Goal: Information Seeking & Learning: Compare options

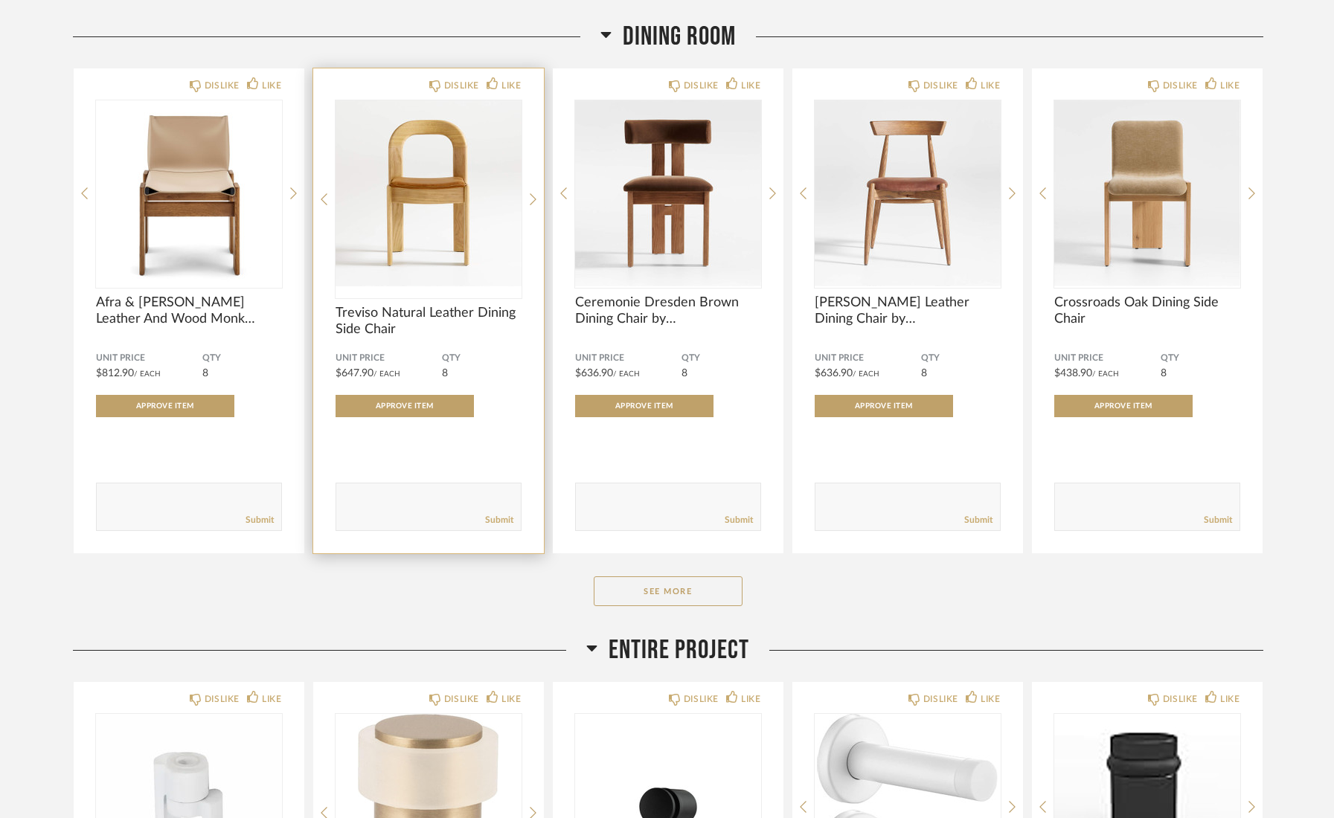
scroll to position [842, 0]
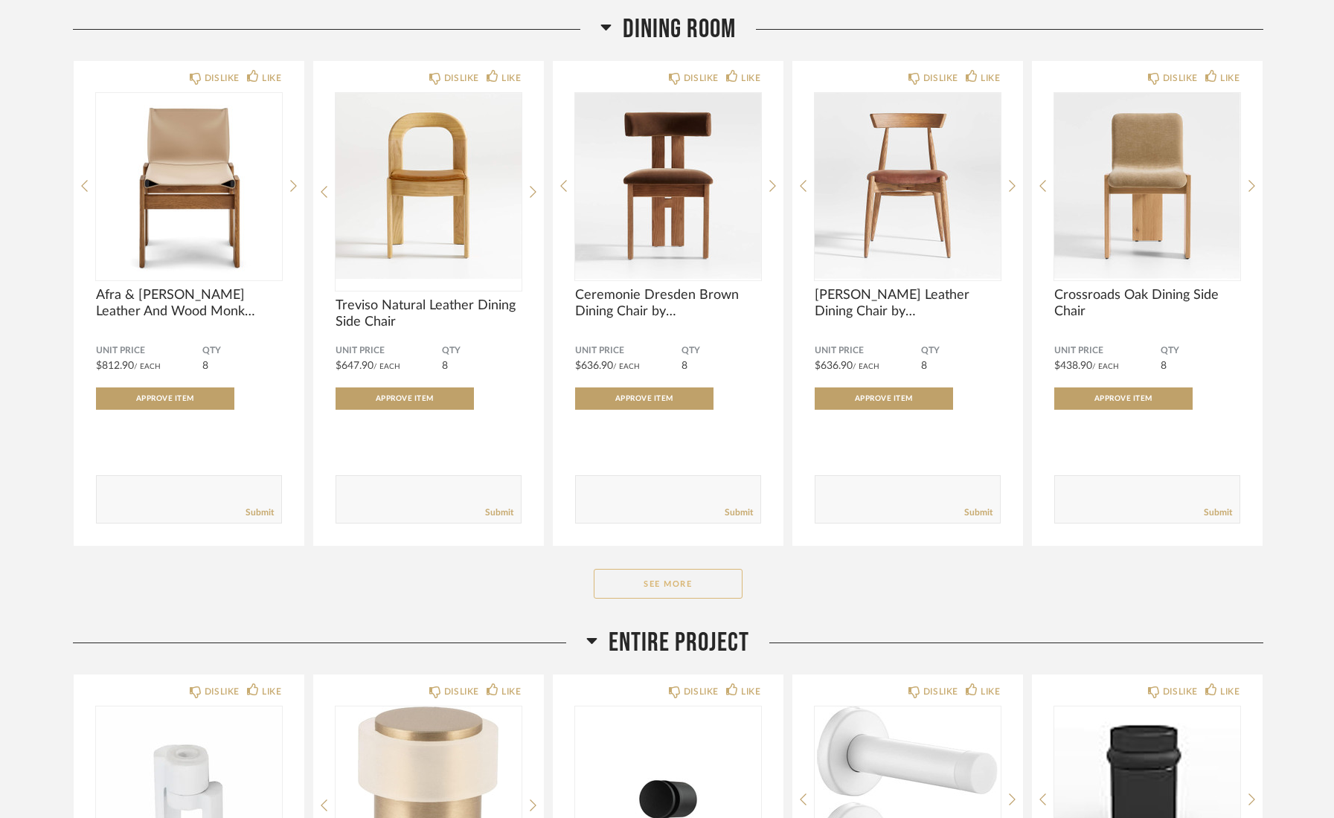
click at [652, 585] on button "See More" at bounding box center [668, 584] width 149 height 30
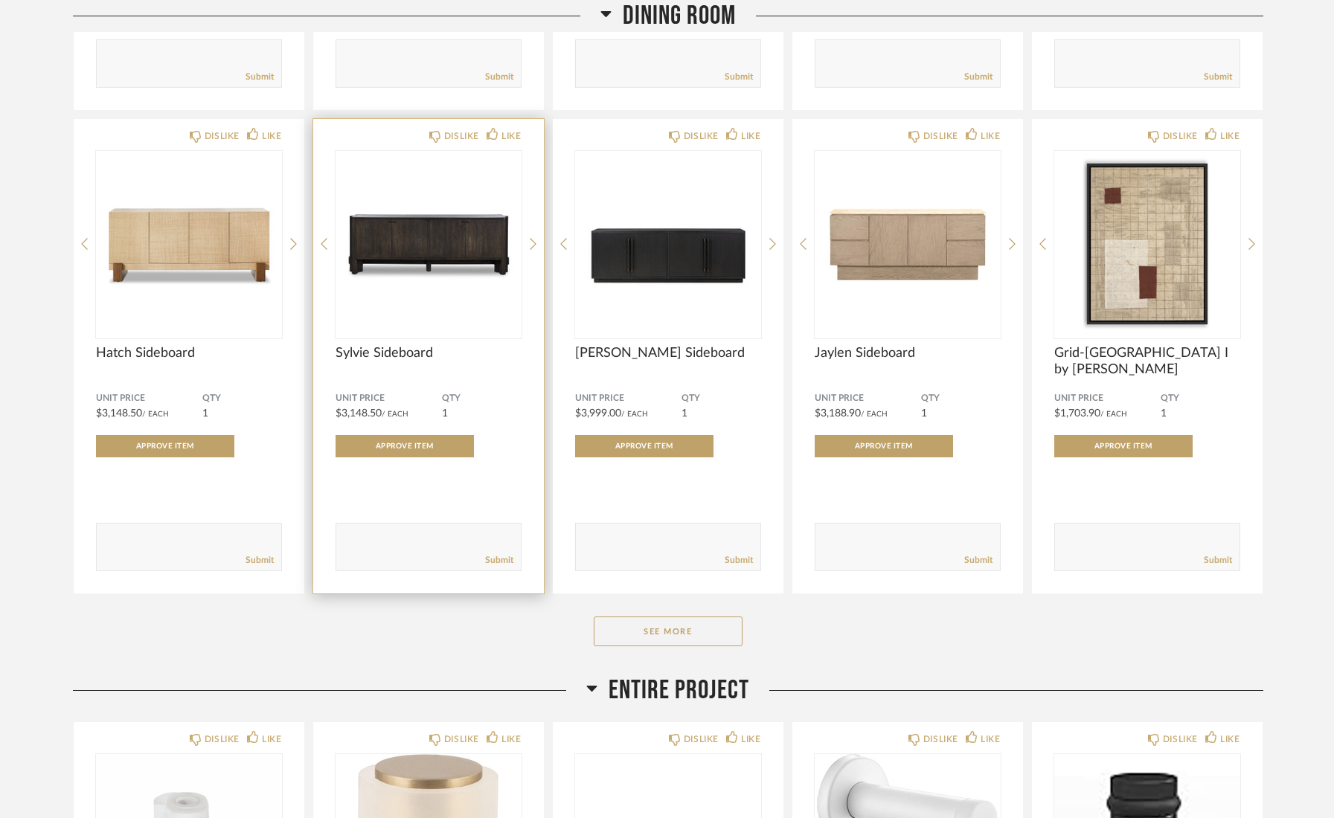
scroll to position [2875, 0]
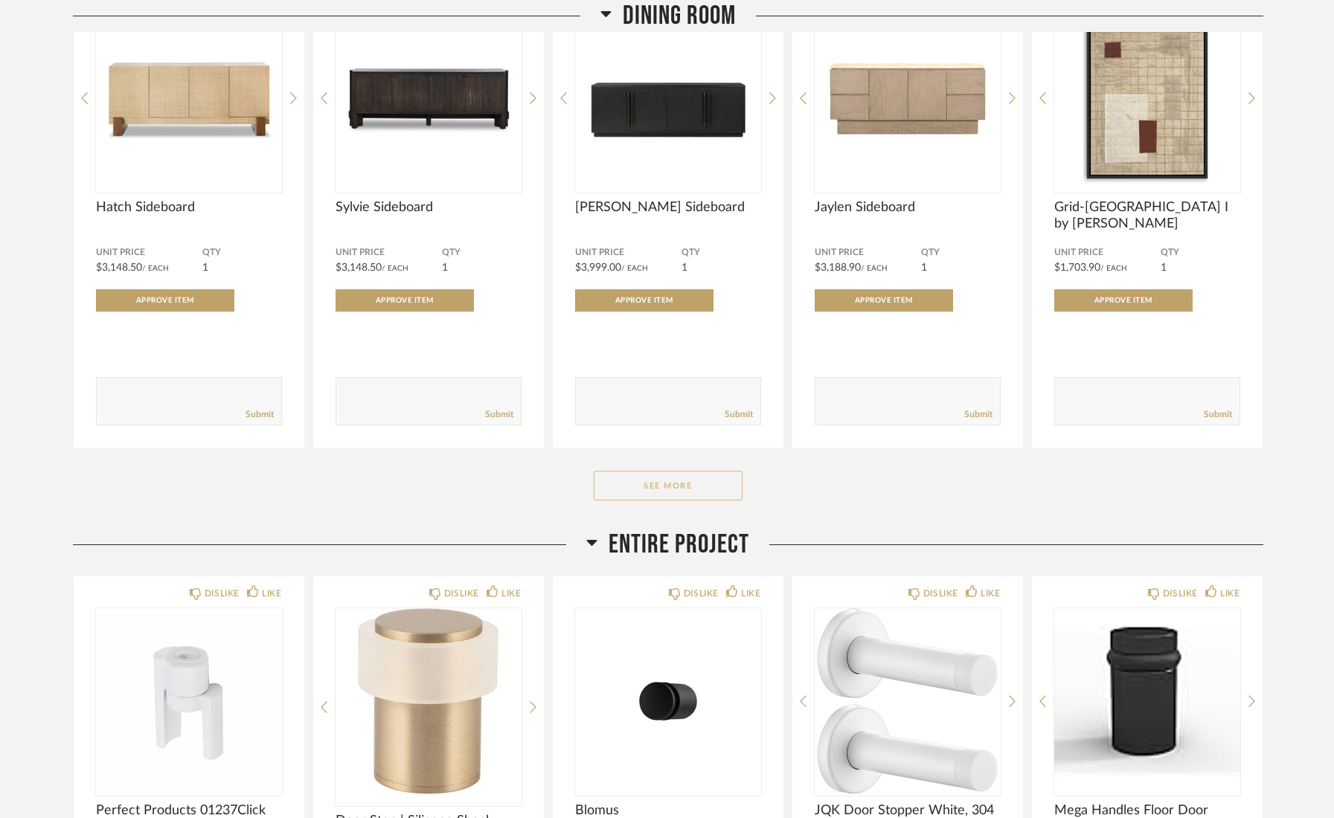
click at [719, 490] on button "See More" at bounding box center [668, 486] width 149 height 30
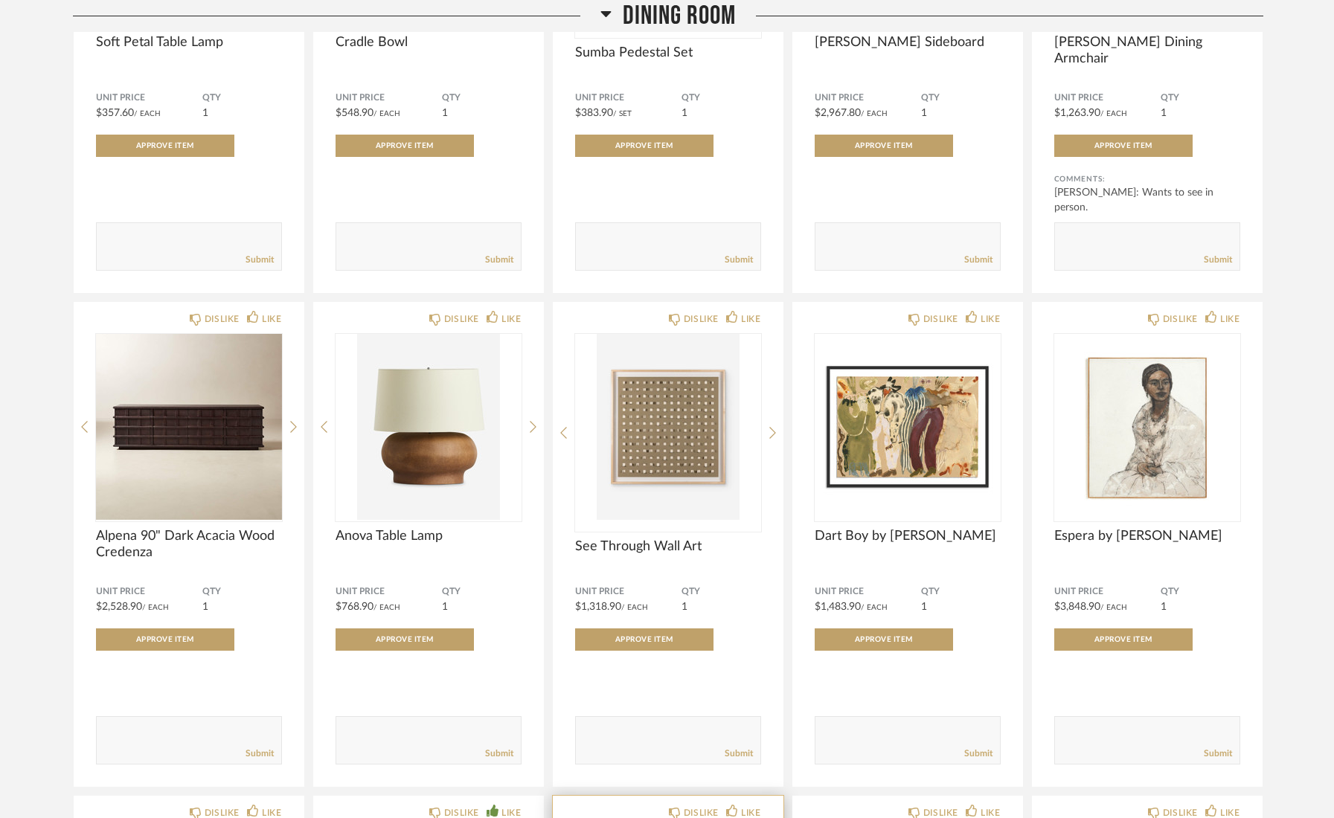
scroll to position [3502, 0]
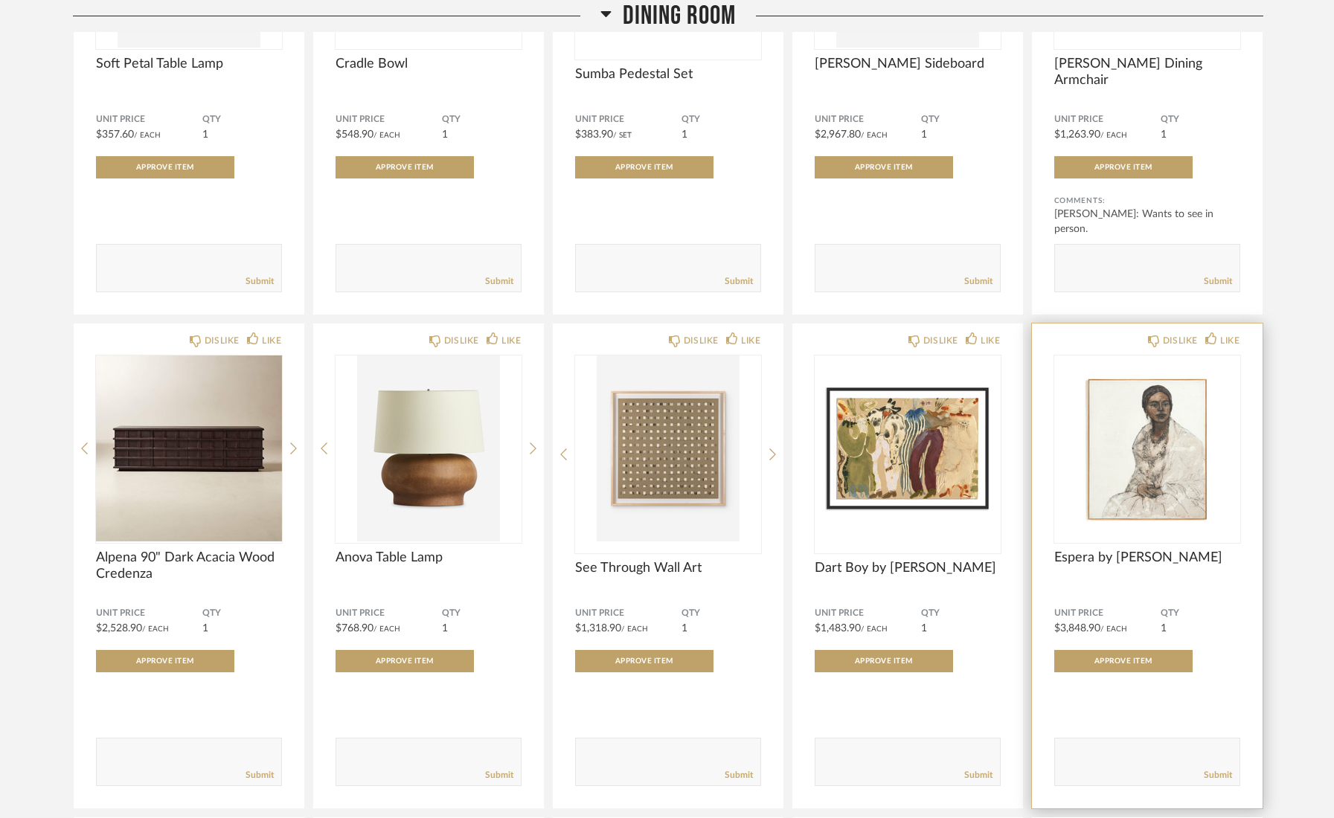
click at [1083, 554] on div "DISLIKE LIKE Espera by [PERSON_NAME] Unit Price $3,848.90 / Each QTY 1 Approve …" at bounding box center [1147, 566] width 231 height 485
click at [1098, 522] on img "0" at bounding box center [1147, 449] width 186 height 186
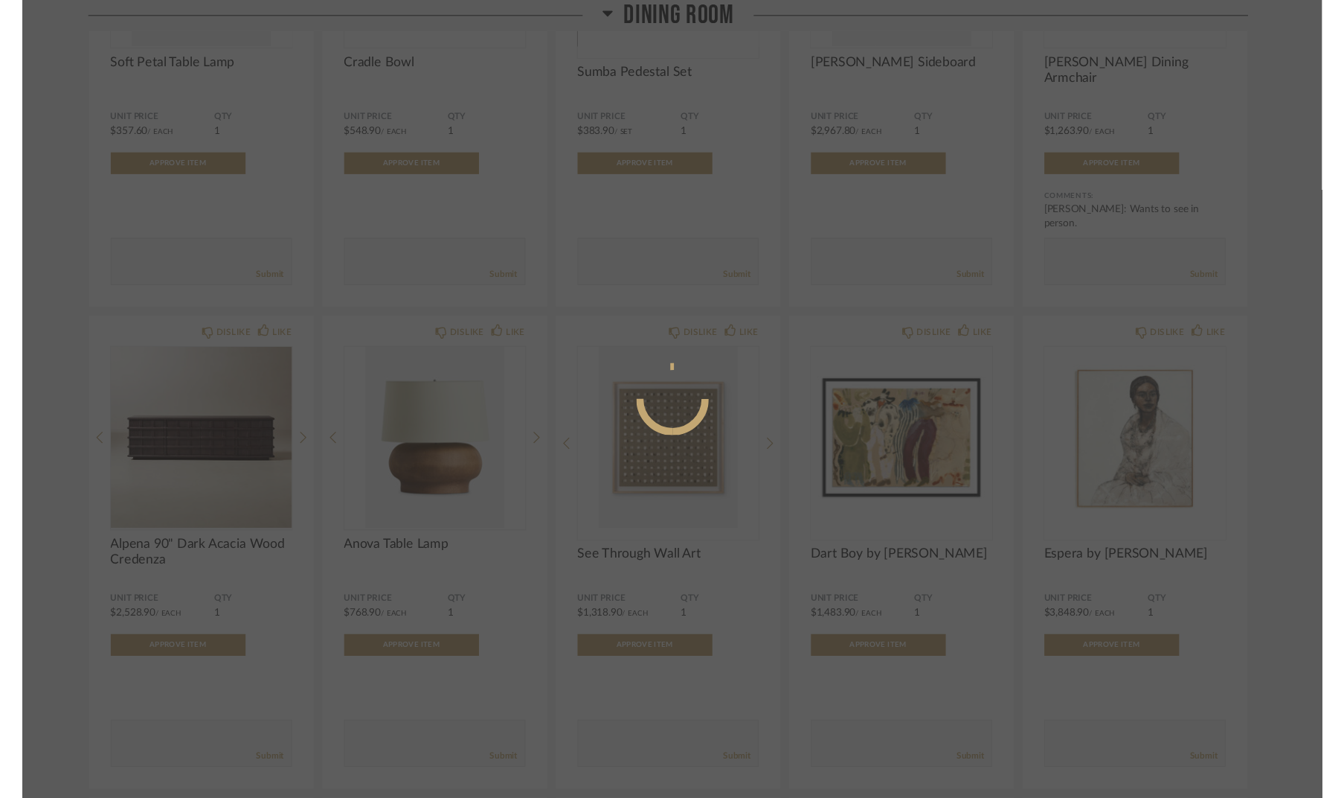
scroll to position [0, 0]
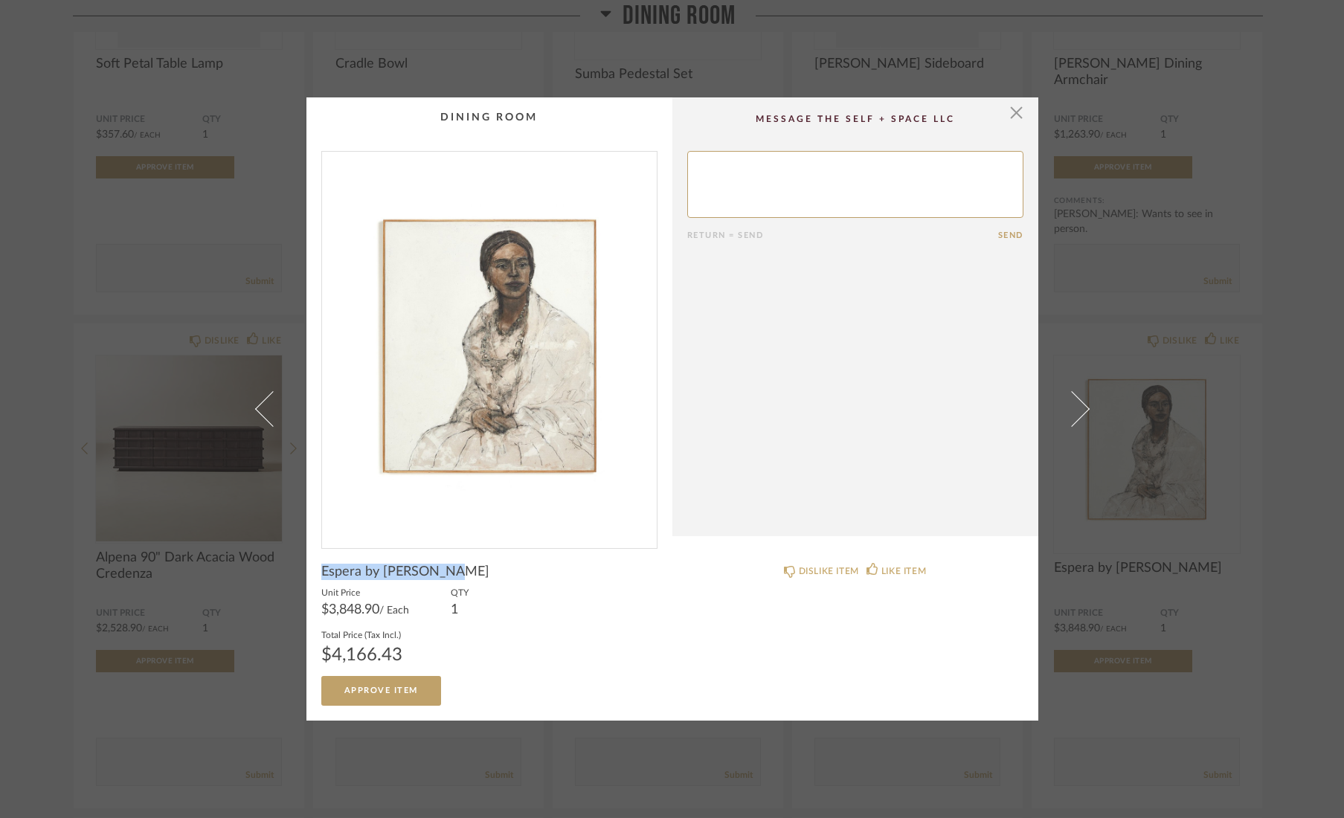
drag, startPoint x: 317, startPoint y: 575, endPoint x: 440, endPoint y: 576, distance: 123.5
click at [440, 576] on span "Espera by [PERSON_NAME]" at bounding box center [405, 572] width 168 height 16
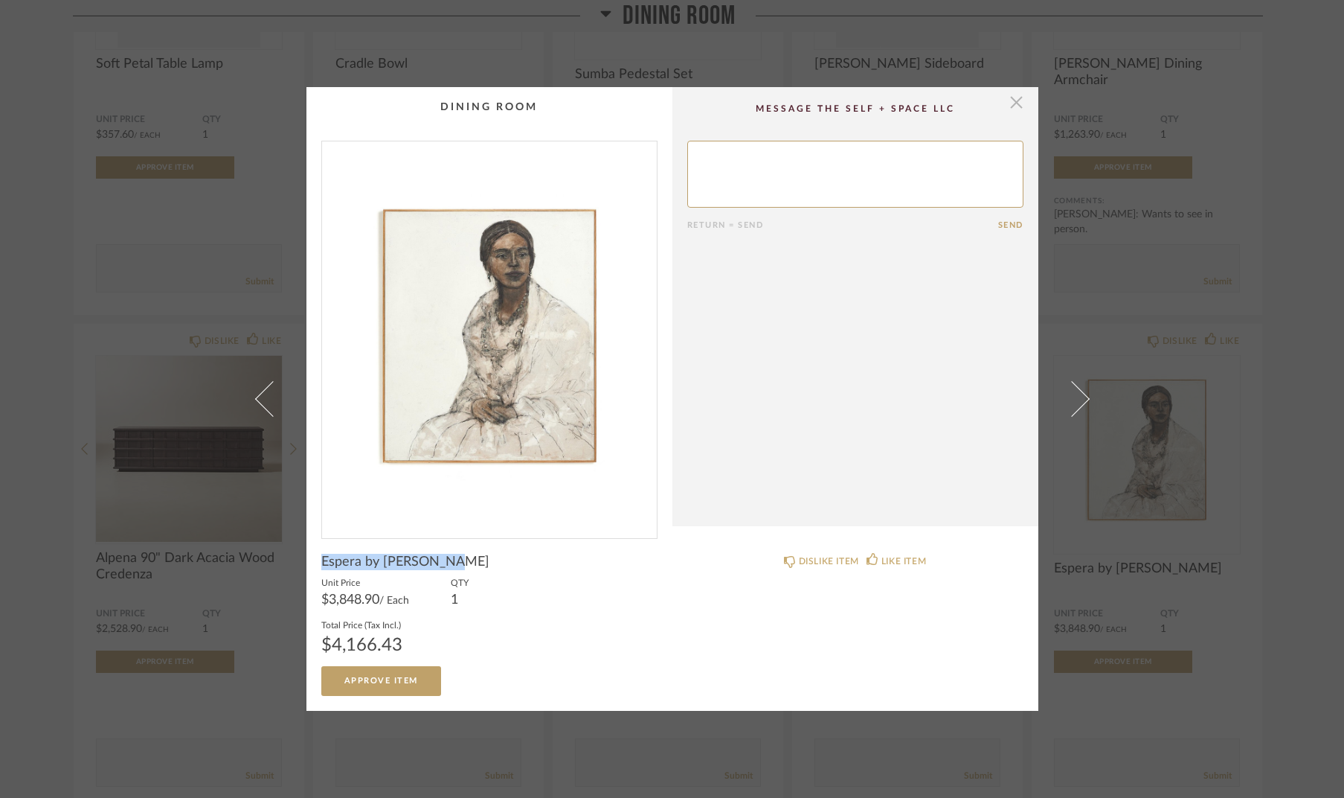
click at [1014, 100] on span "button" at bounding box center [1017, 102] width 30 height 30
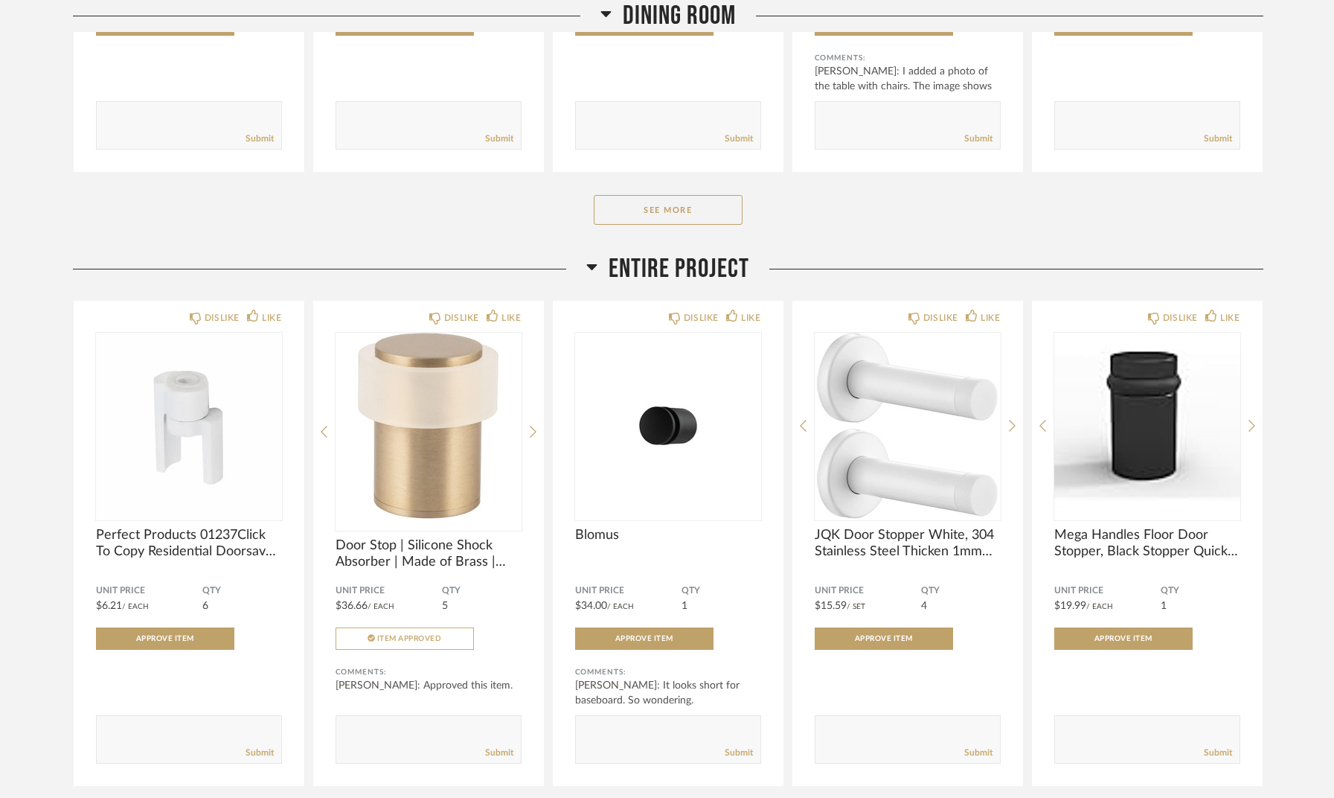
scroll to position [5167, 0]
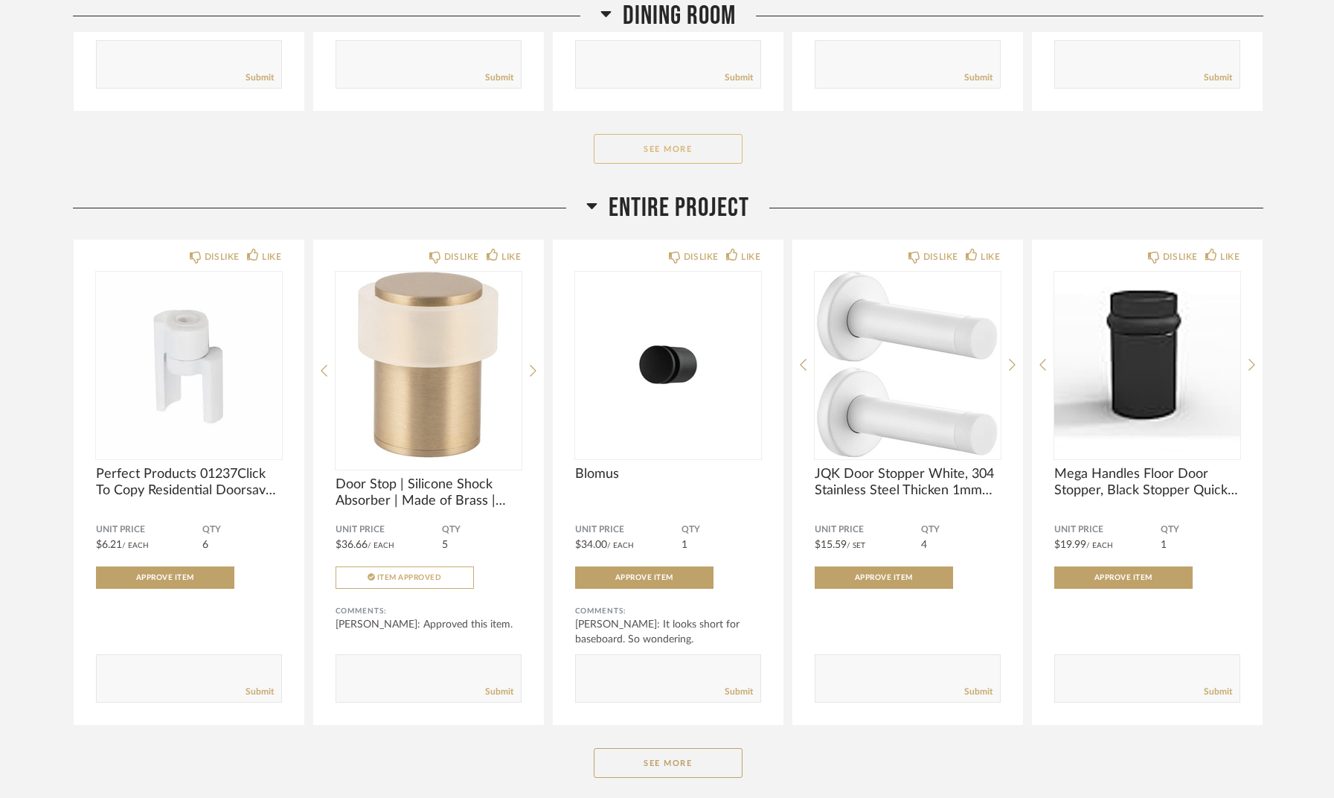
click at [690, 146] on button "See More" at bounding box center [668, 149] width 149 height 30
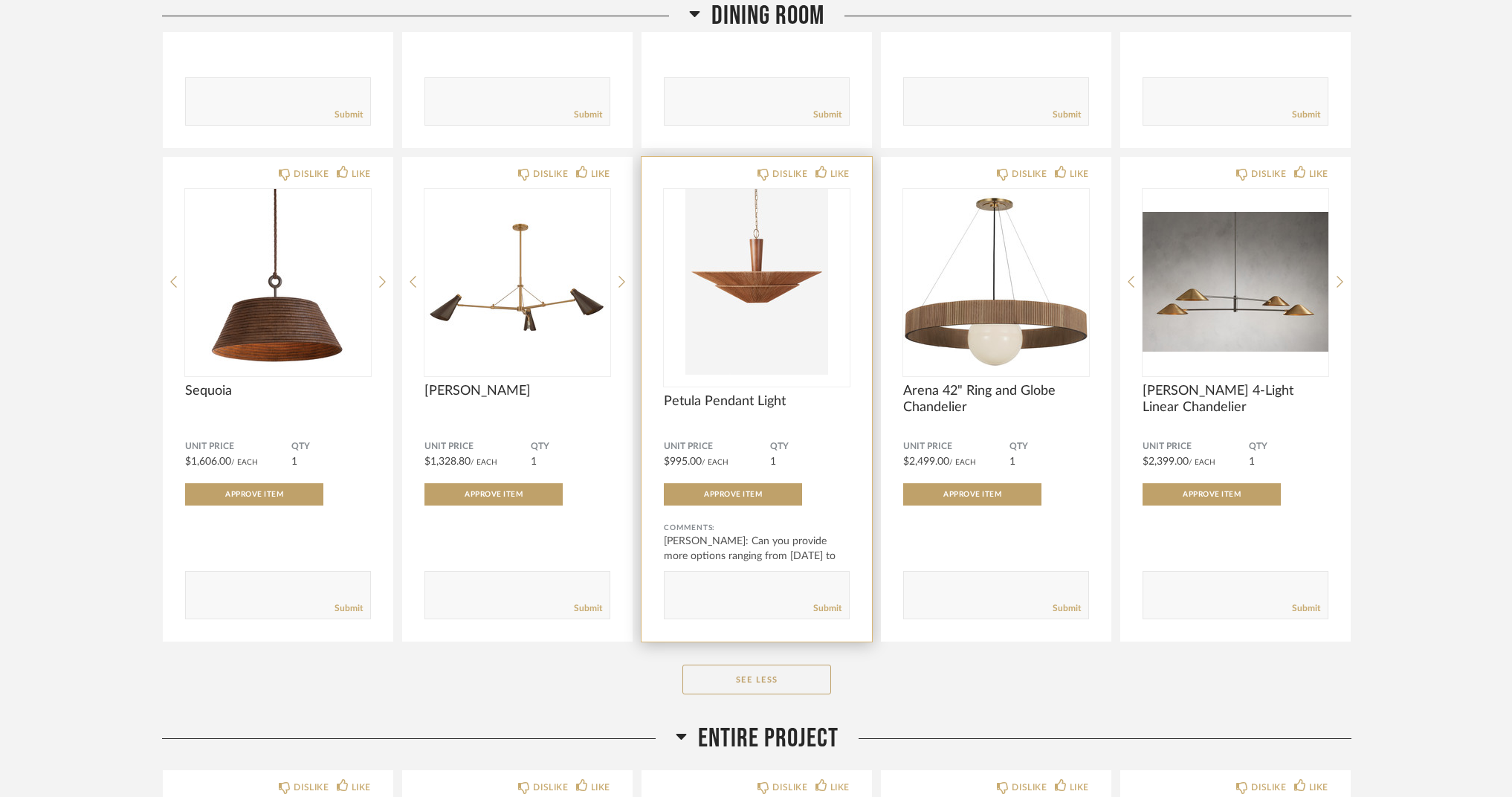
scroll to position [6780, 0]
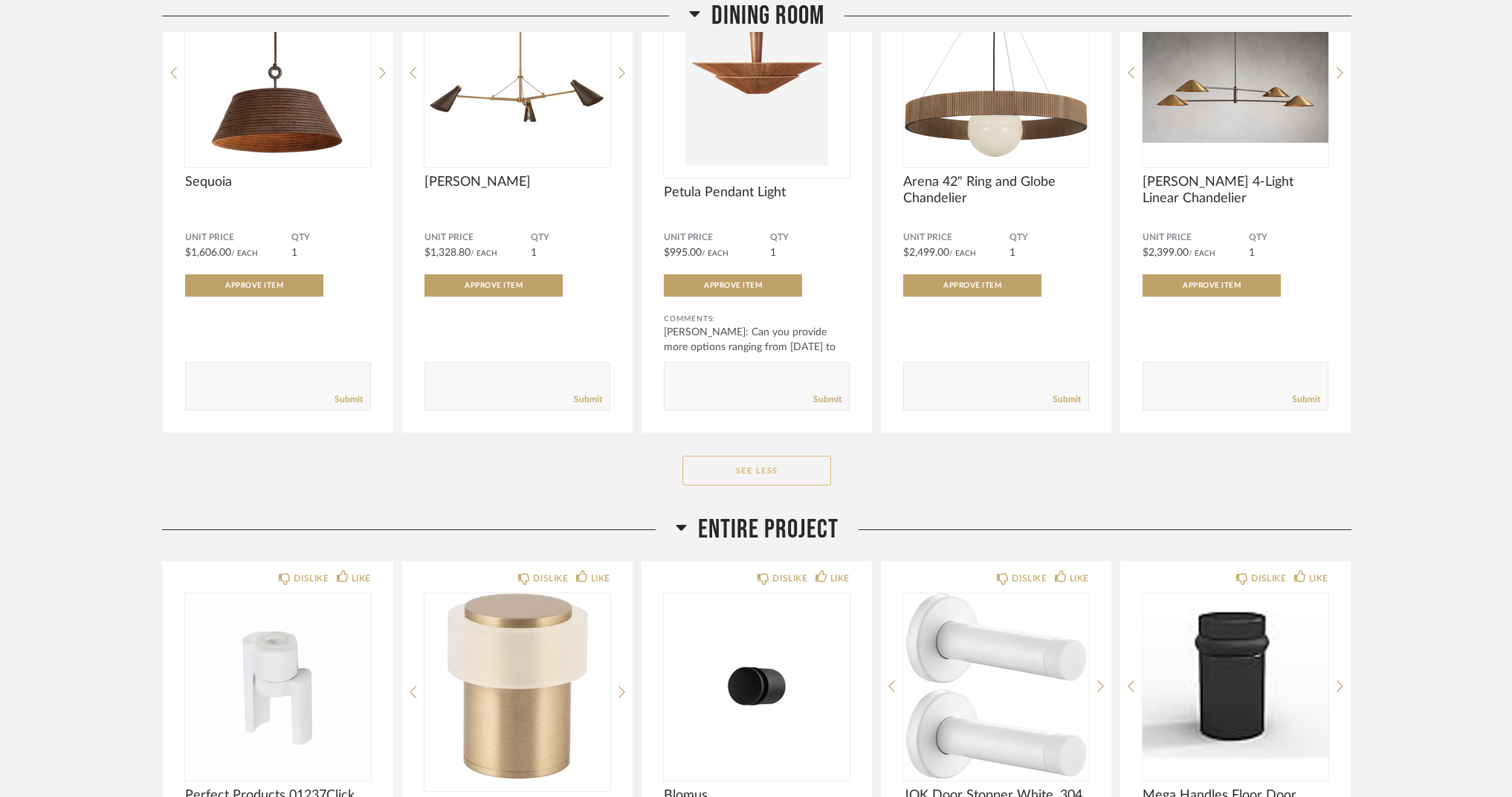
click at [778, 465] on button "See Less" at bounding box center [756, 470] width 149 height 30
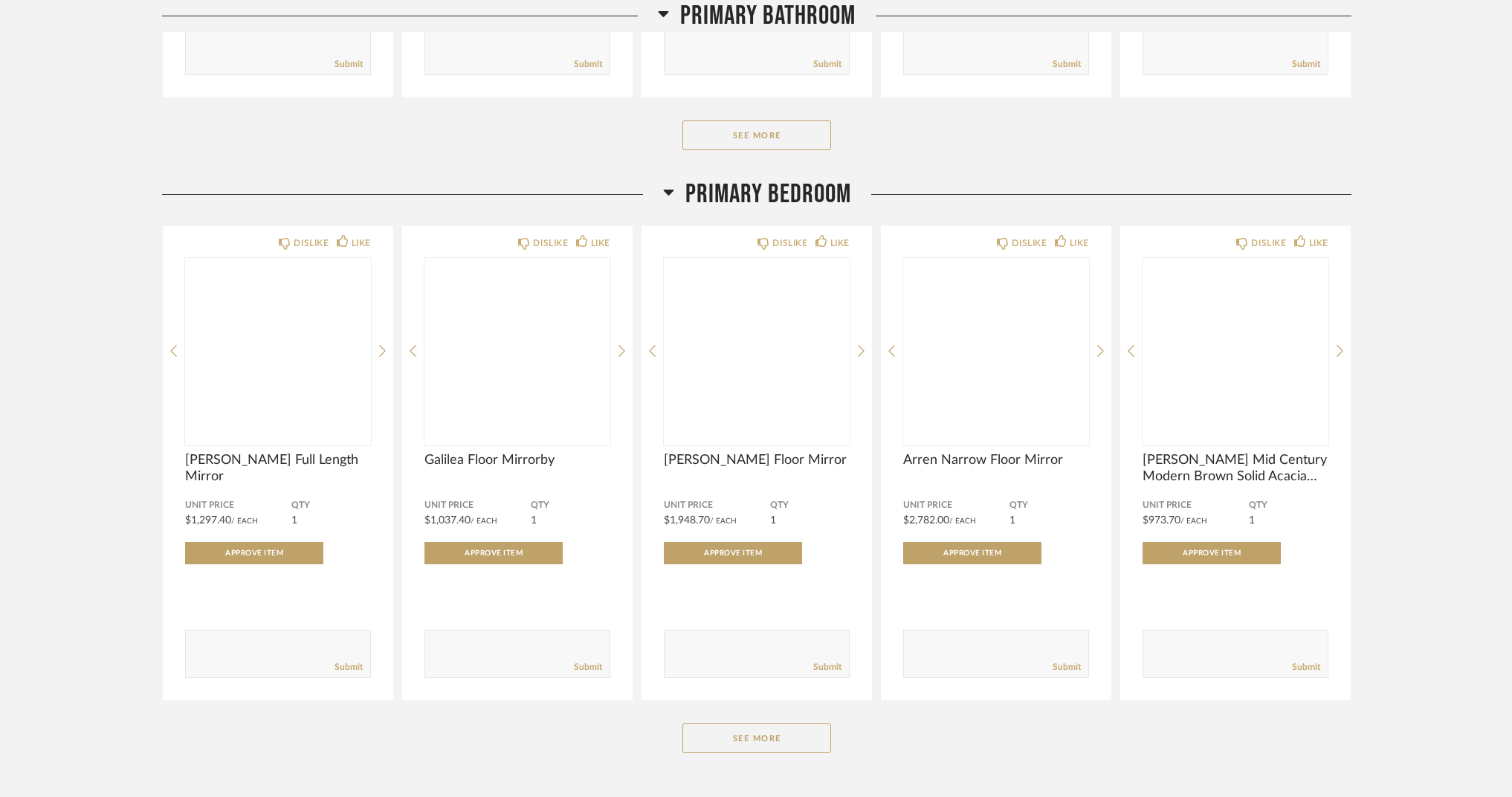
scroll to position [6227, 0]
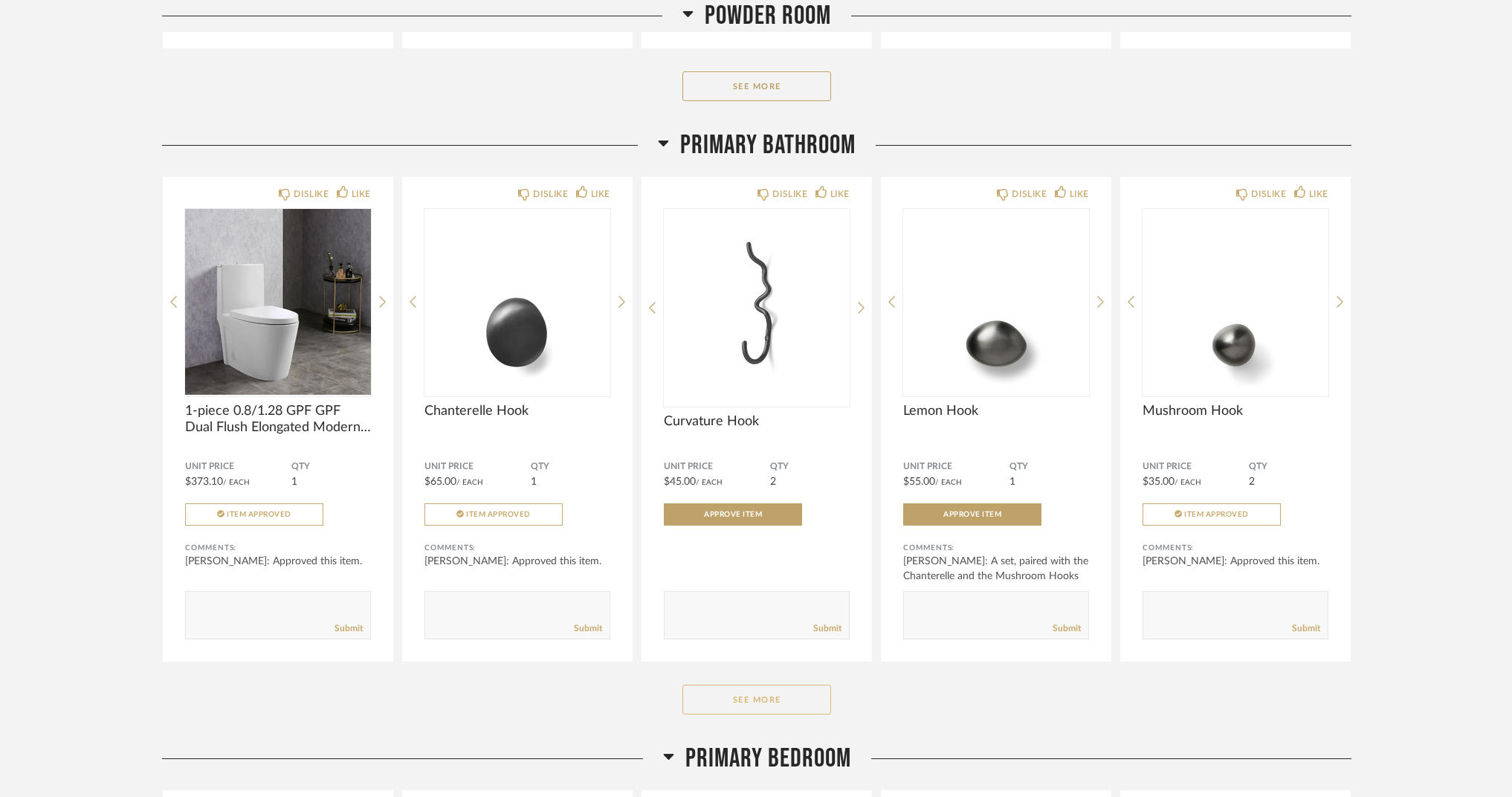
click at [802, 690] on button "See More" at bounding box center [756, 699] width 149 height 30
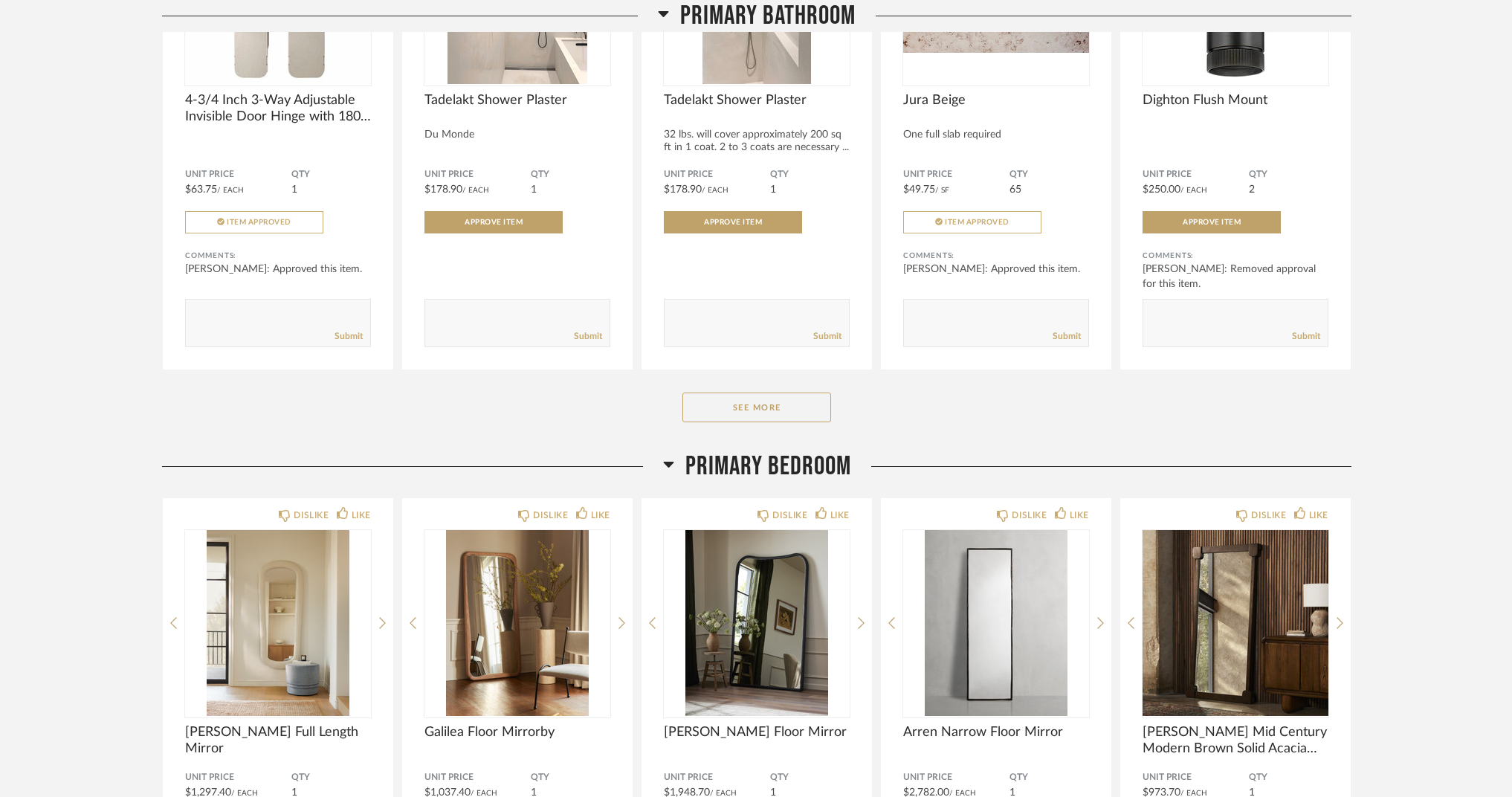
scroll to position [8480, 0]
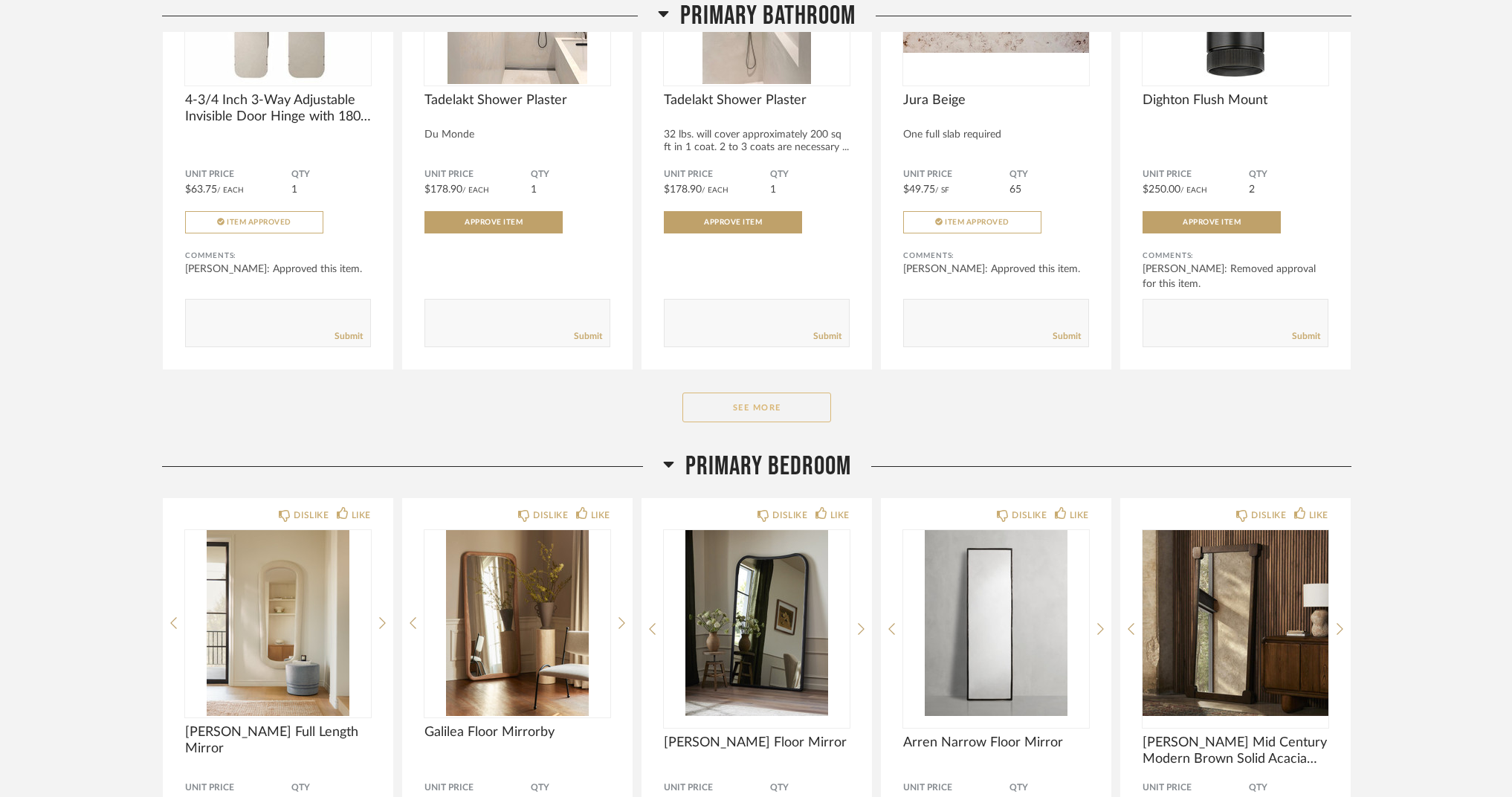
click at [762, 401] on button "See More" at bounding box center [756, 407] width 149 height 30
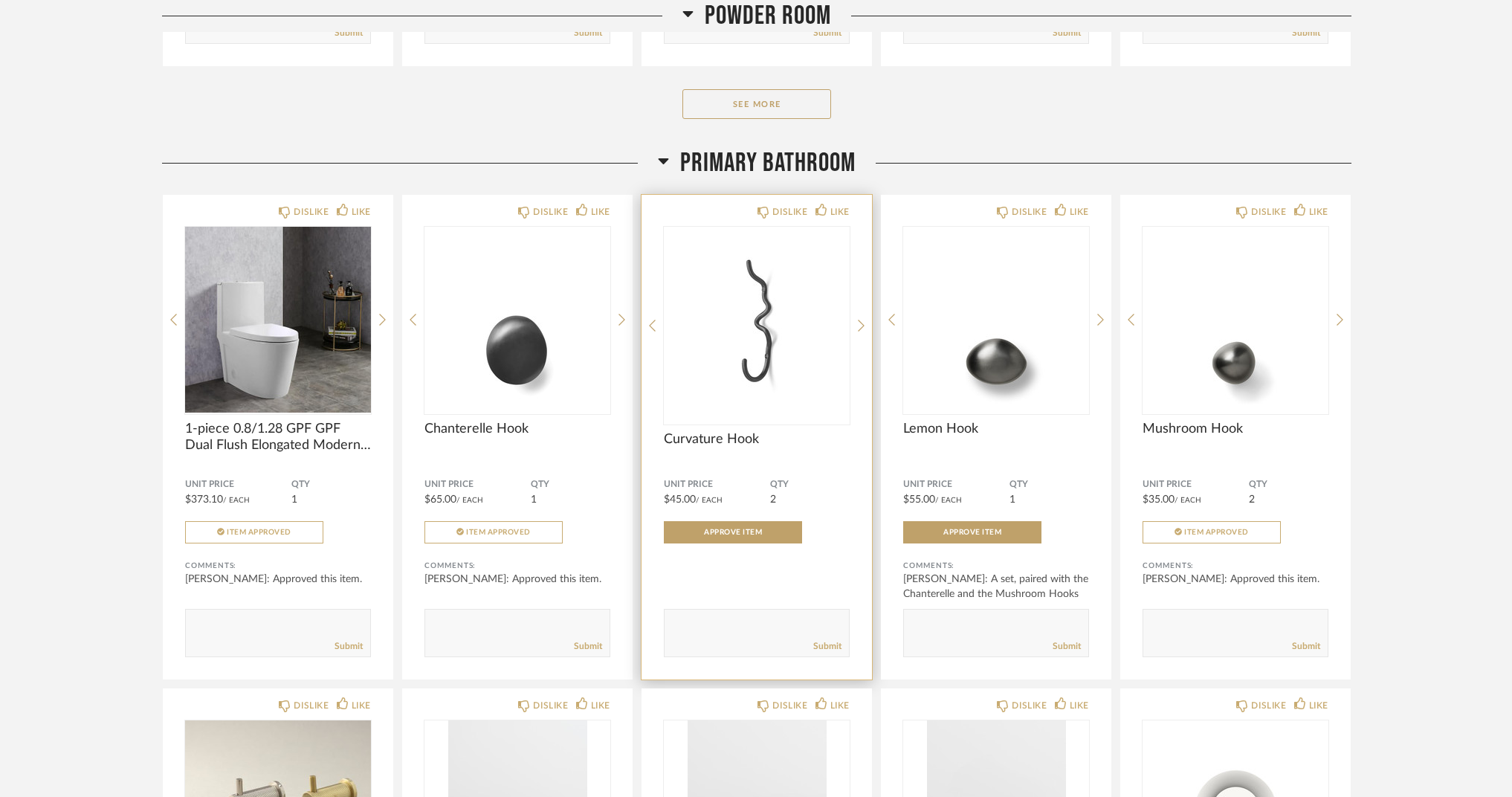
scroll to position [6222, 0]
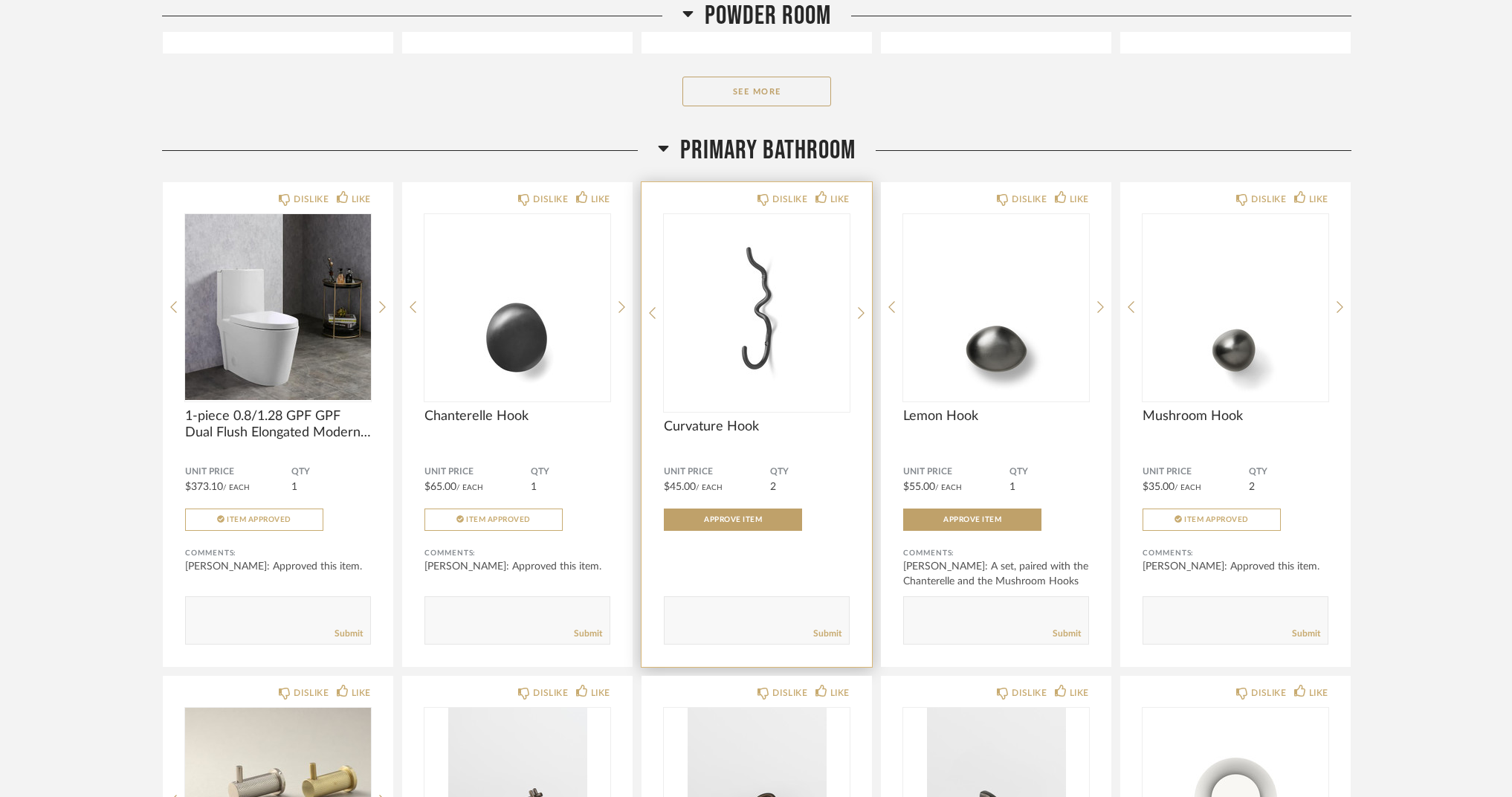
click at [759, 350] on img "0" at bounding box center [756, 307] width 186 height 186
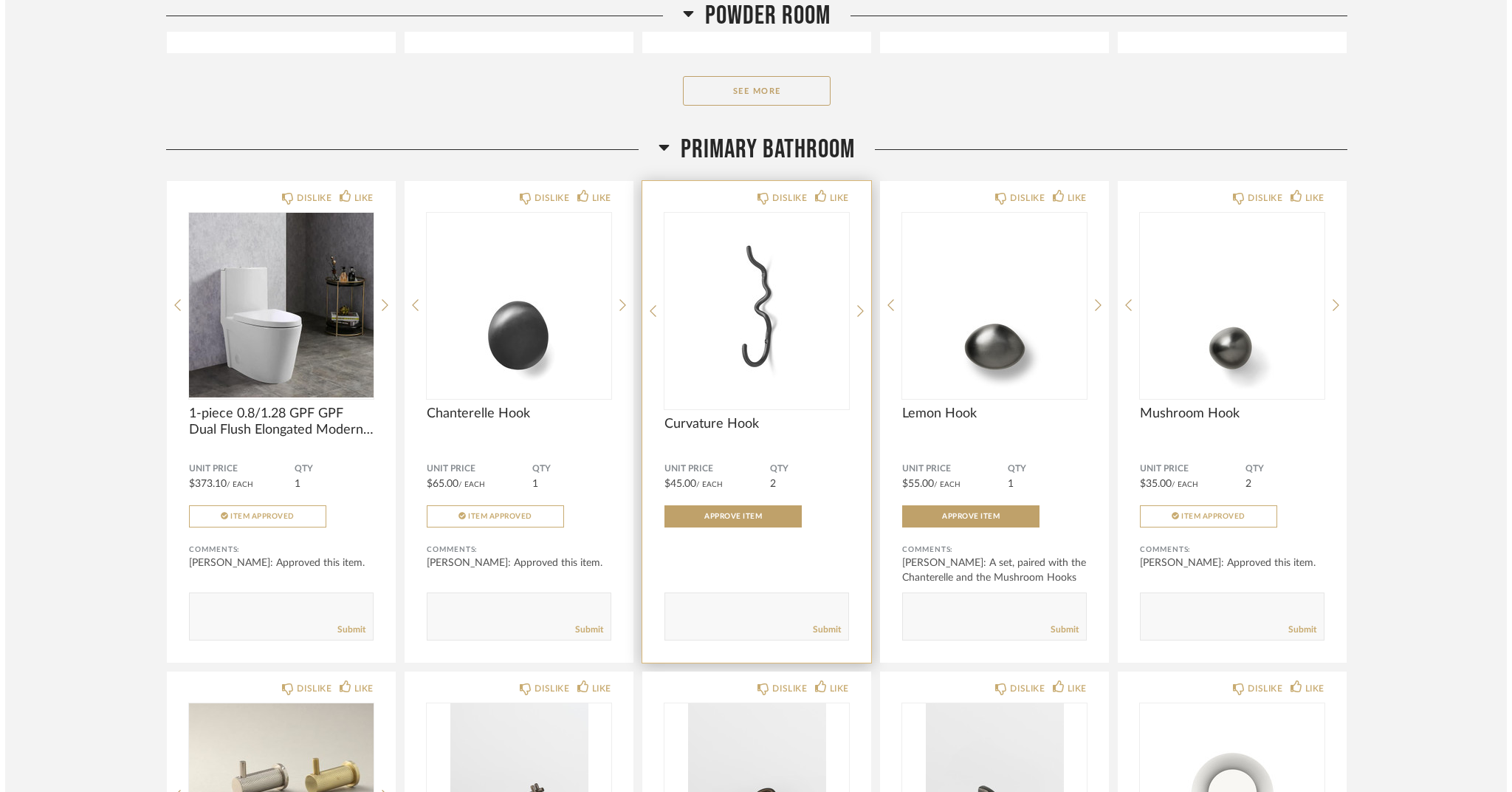
scroll to position [0, 0]
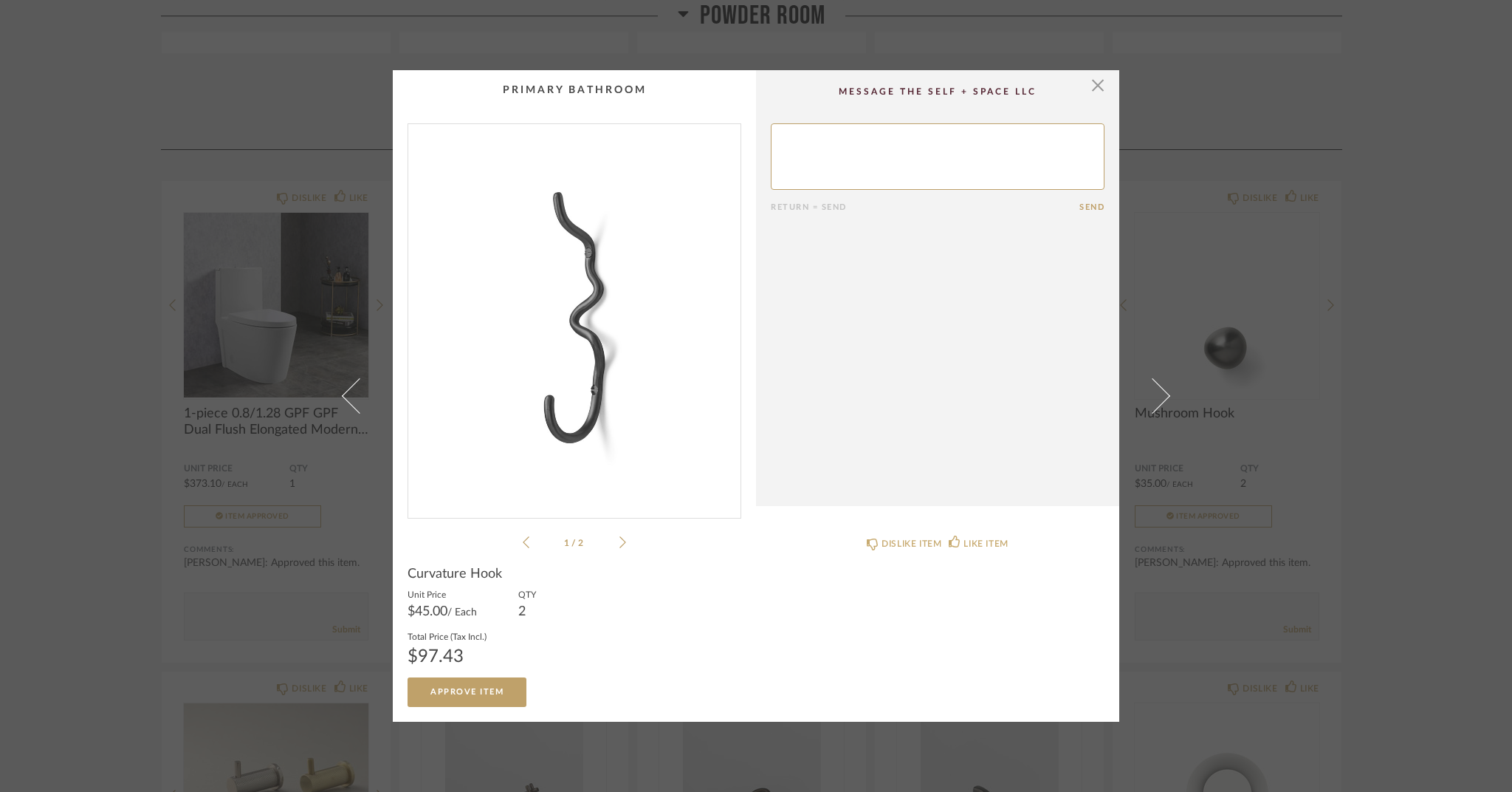
click at [618, 550] on ul "1 / 2" at bounding box center [574, 542] width 103 height 18
click at [619, 544] on icon at bounding box center [622, 541] width 7 height 13
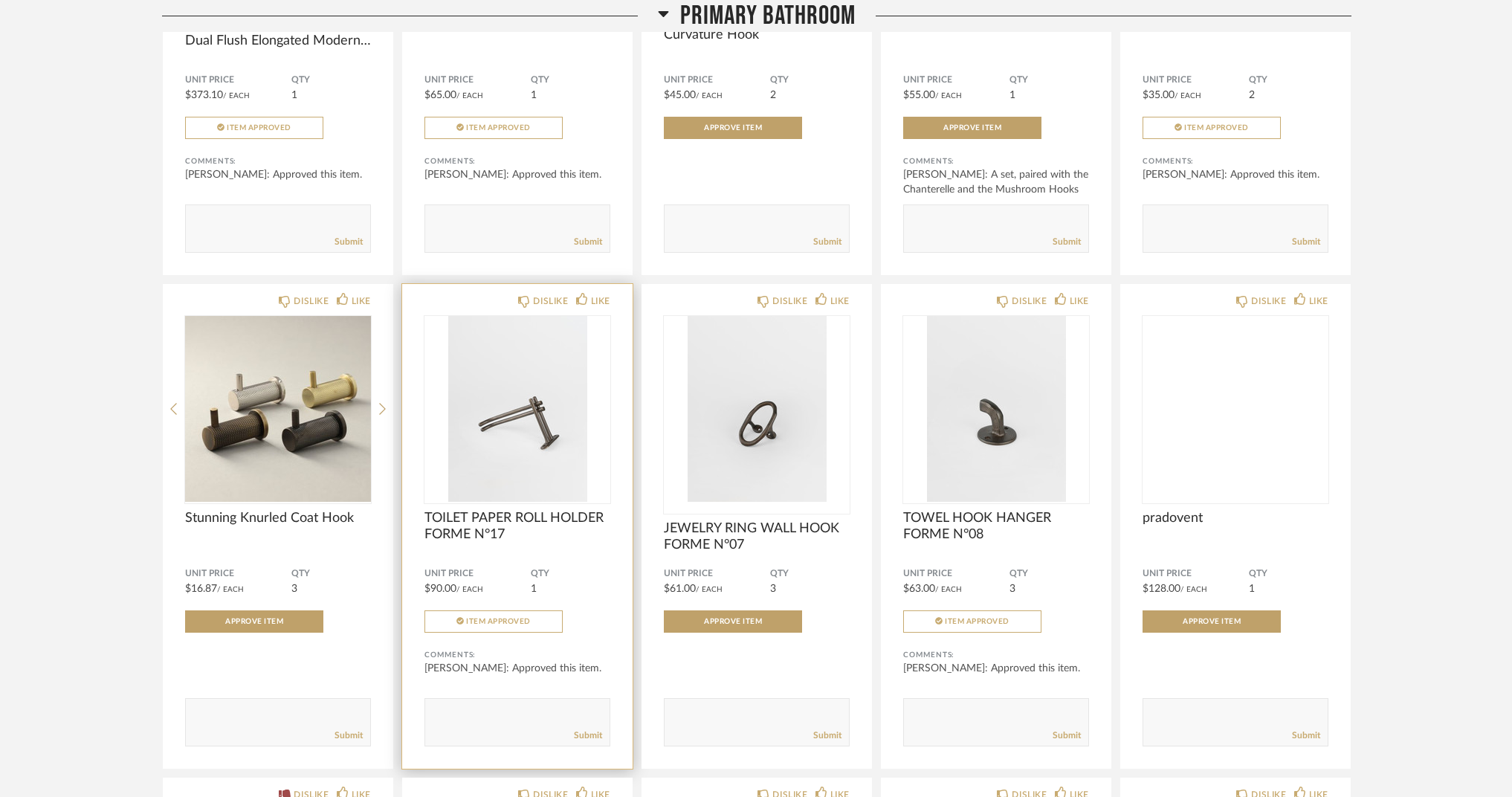
scroll to position [6614, 0]
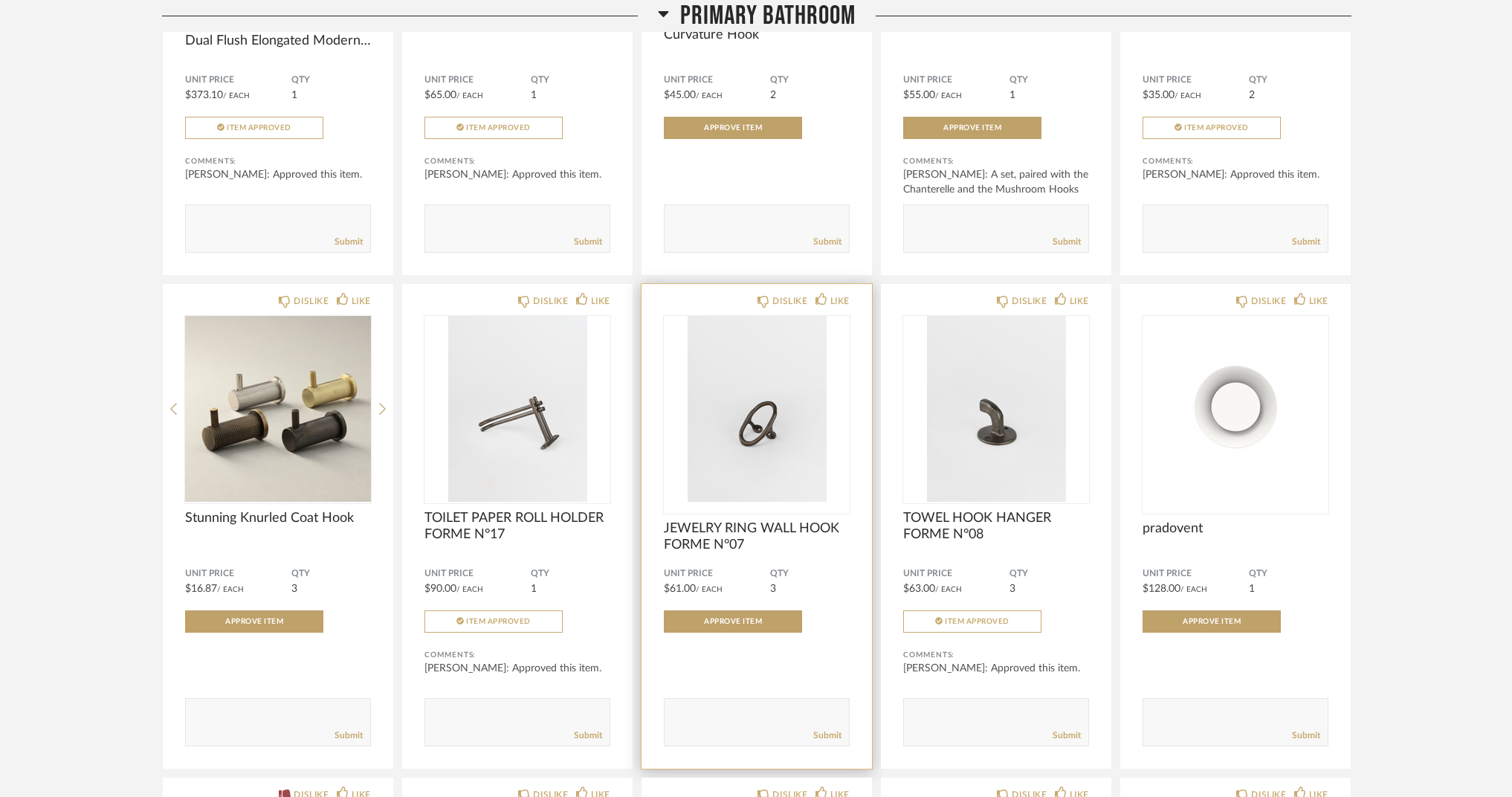
click at [787, 541] on span "JEWELRY RING WALL HOOK FORME N°07" at bounding box center [756, 536] width 186 height 33
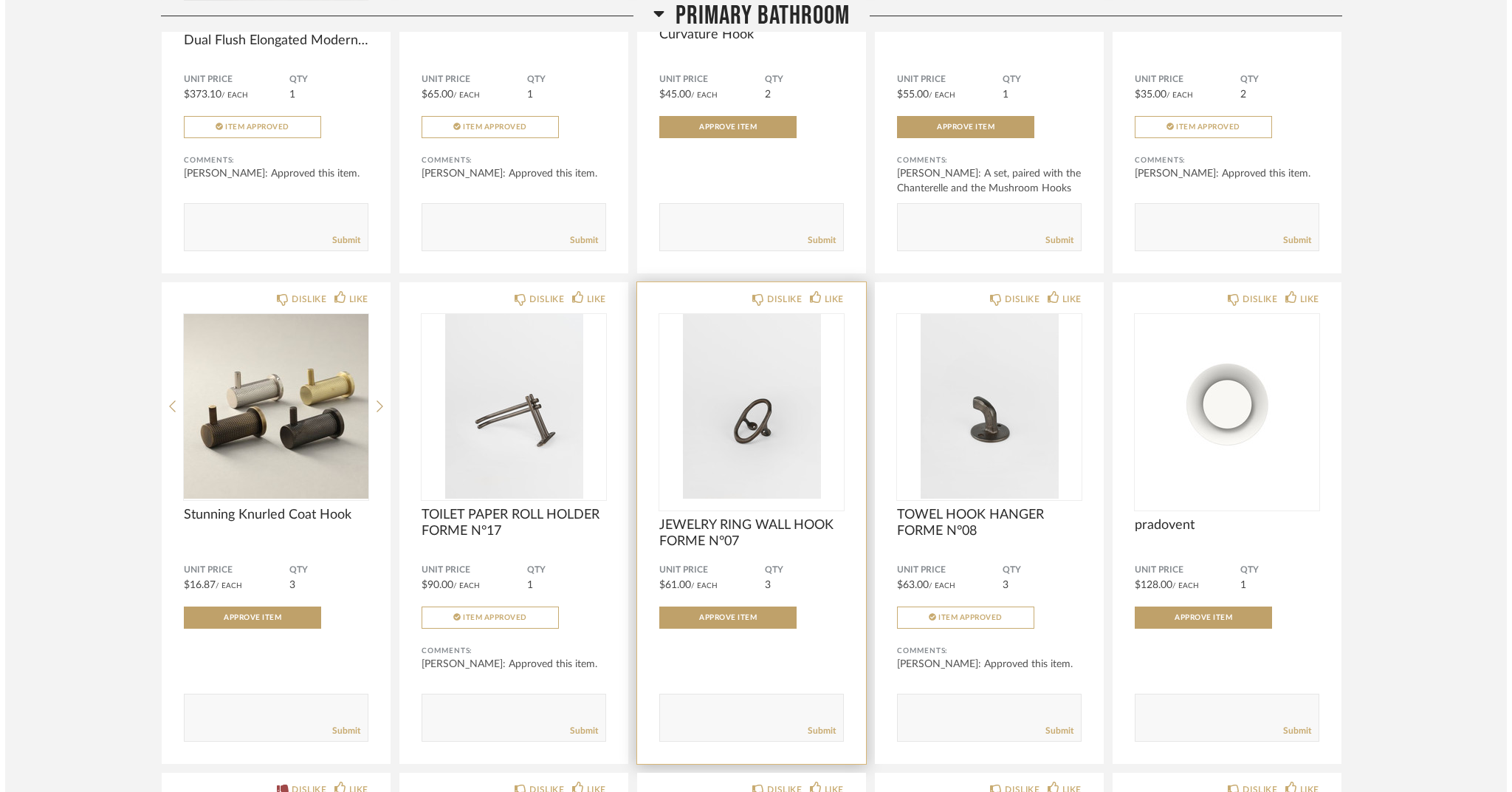
scroll to position [0, 0]
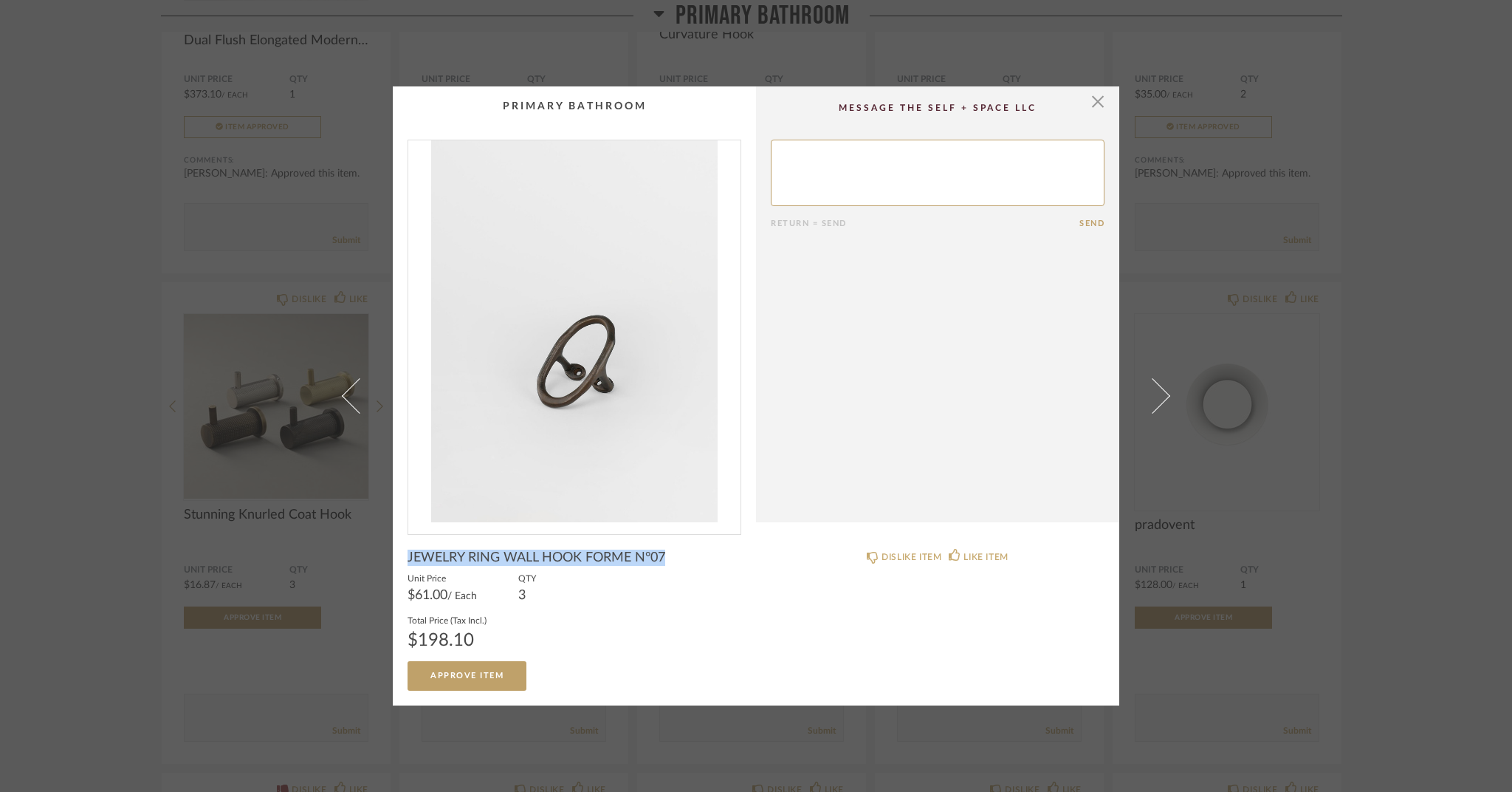
drag, startPoint x: 403, startPoint y: 558, endPoint x: 658, endPoint y: 567, distance: 255.2
click at [658, 567] on product-name "JEWELRY RING WALL HOOK FORME N°07" at bounding box center [574, 560] width 333 height 22
click at [471, 62] on div "× Return = Send Send JEWELRY RING WALL HOOK FORME N°07 Unit Price $61.00 / Each…" at bounding box center [756, 396] width 1512 height 792
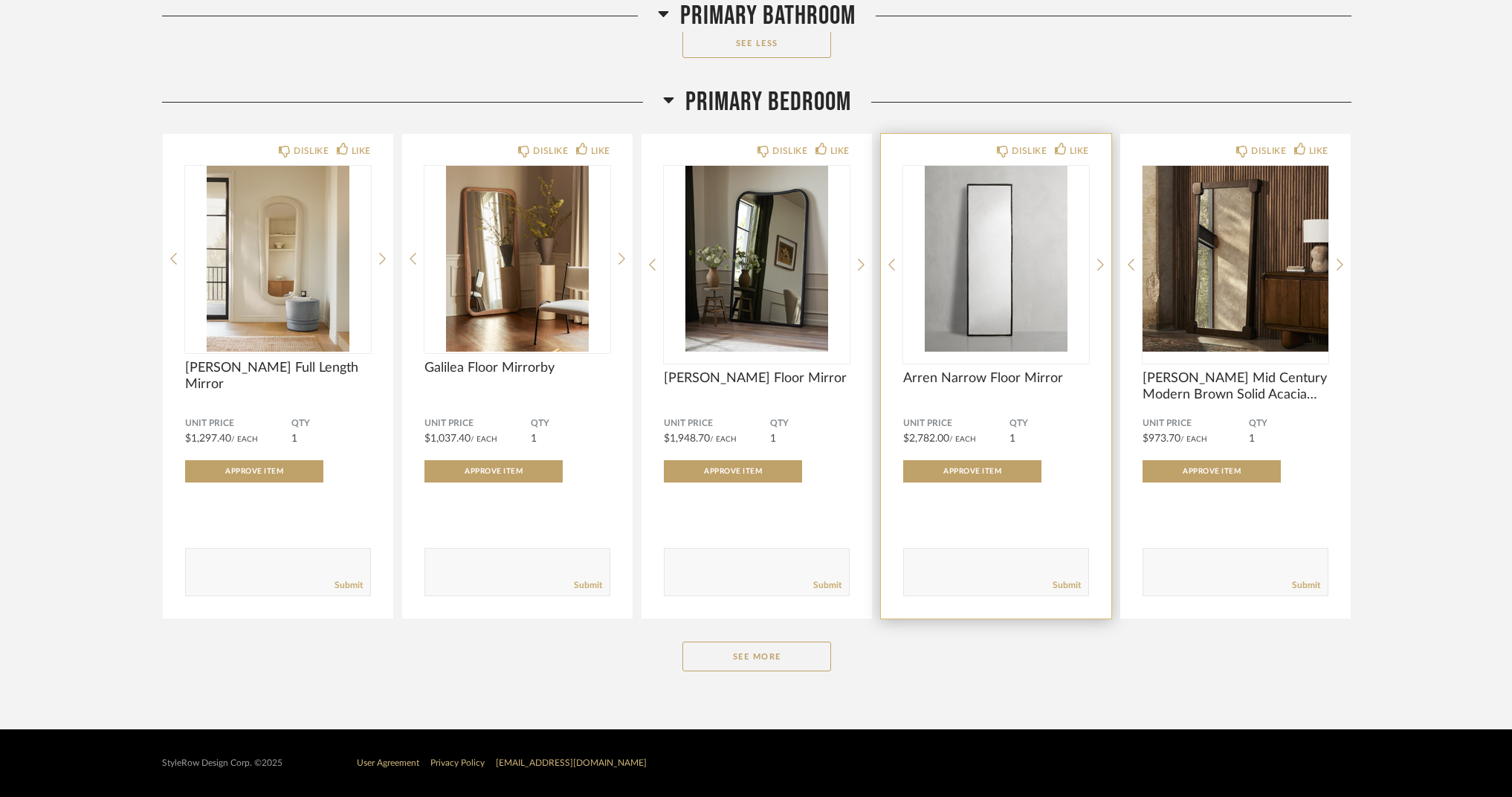
scroll to position [10313, 0]
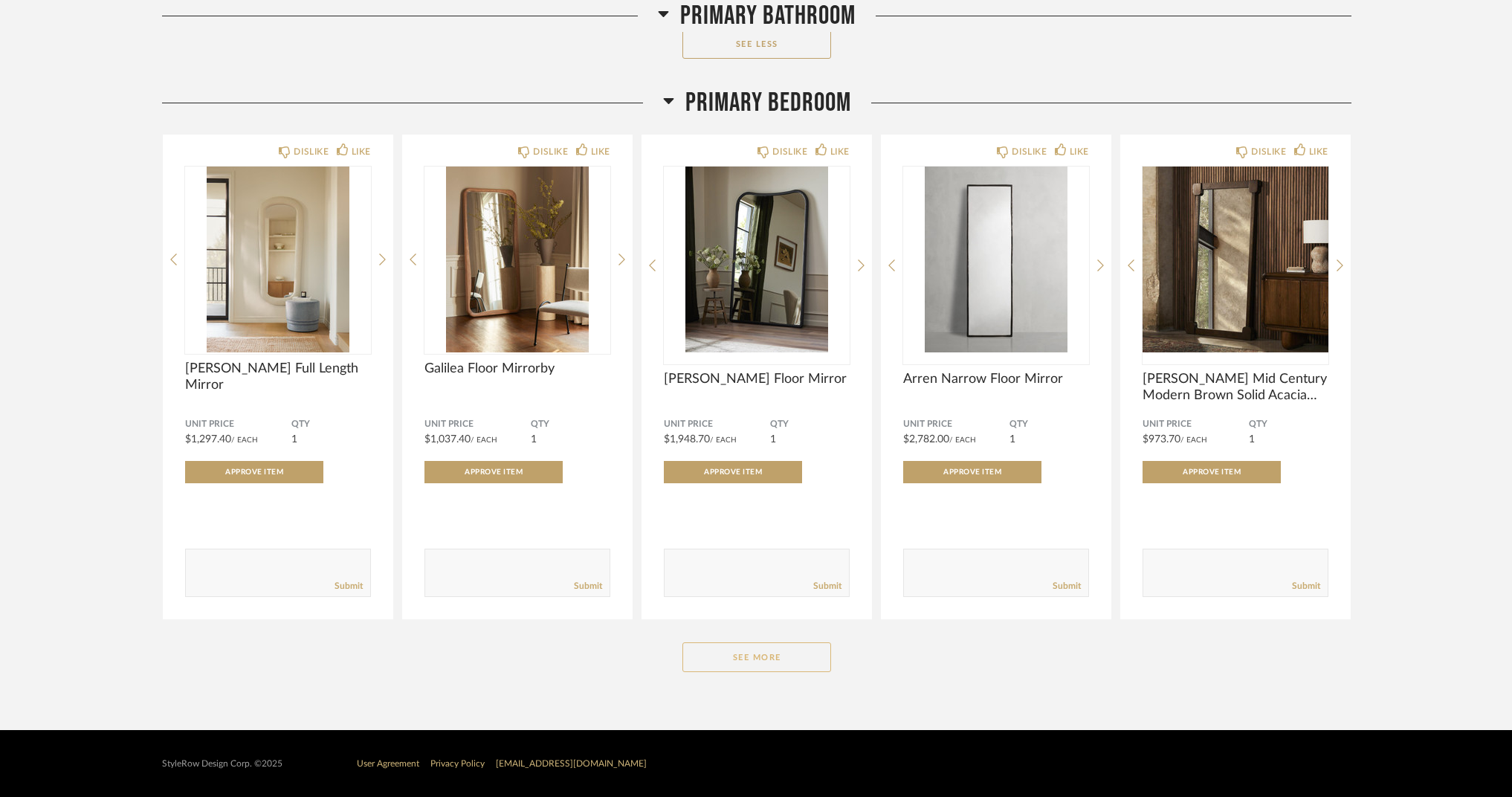
click at [746, 655] on button "See More" at bounding box center [756, 657] width 149 height 30
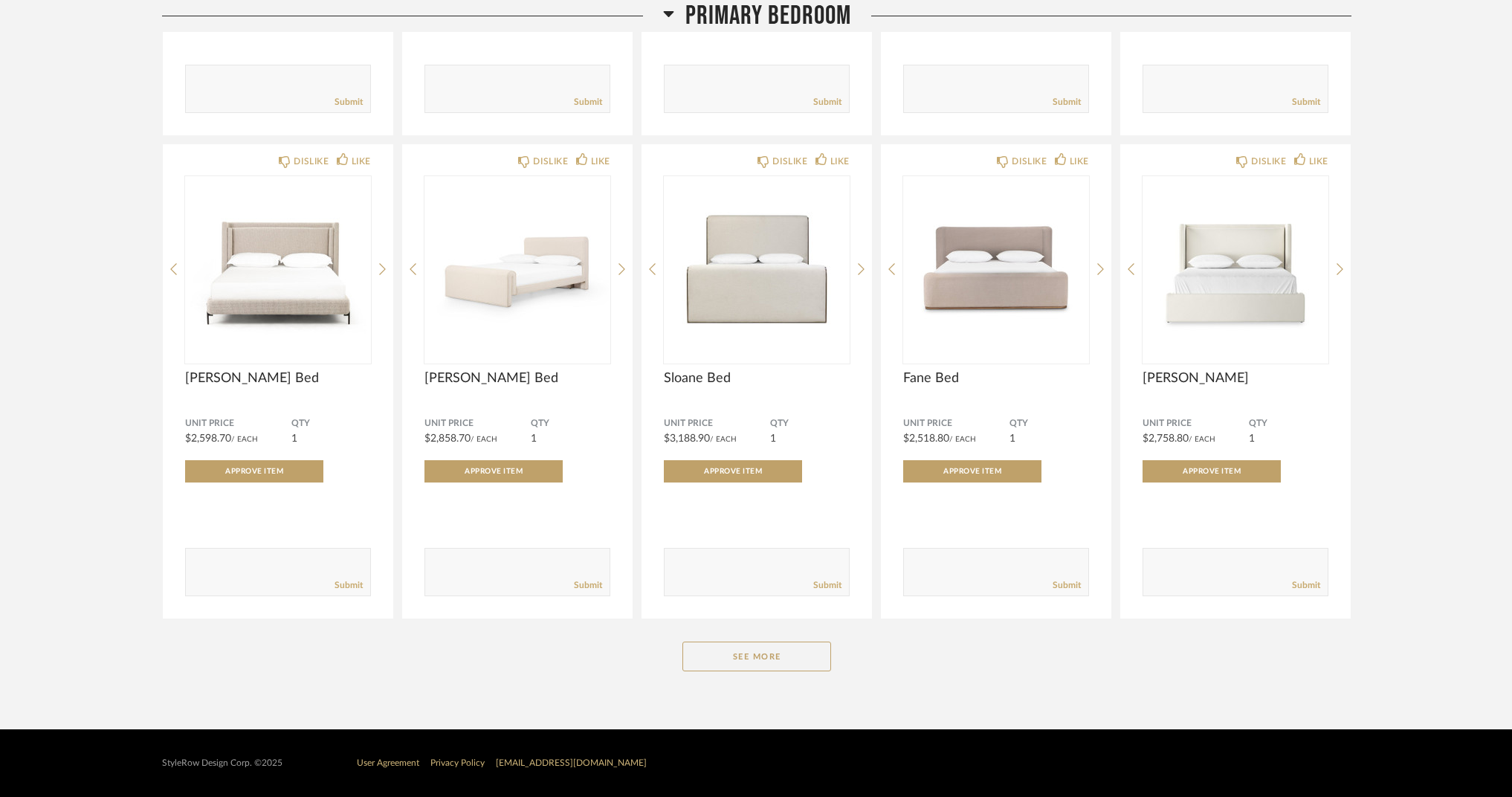
scroll to position [12245, 0]
click at [772, 654] on button "See More" at bounding box center [756, 657] width 149 height 30
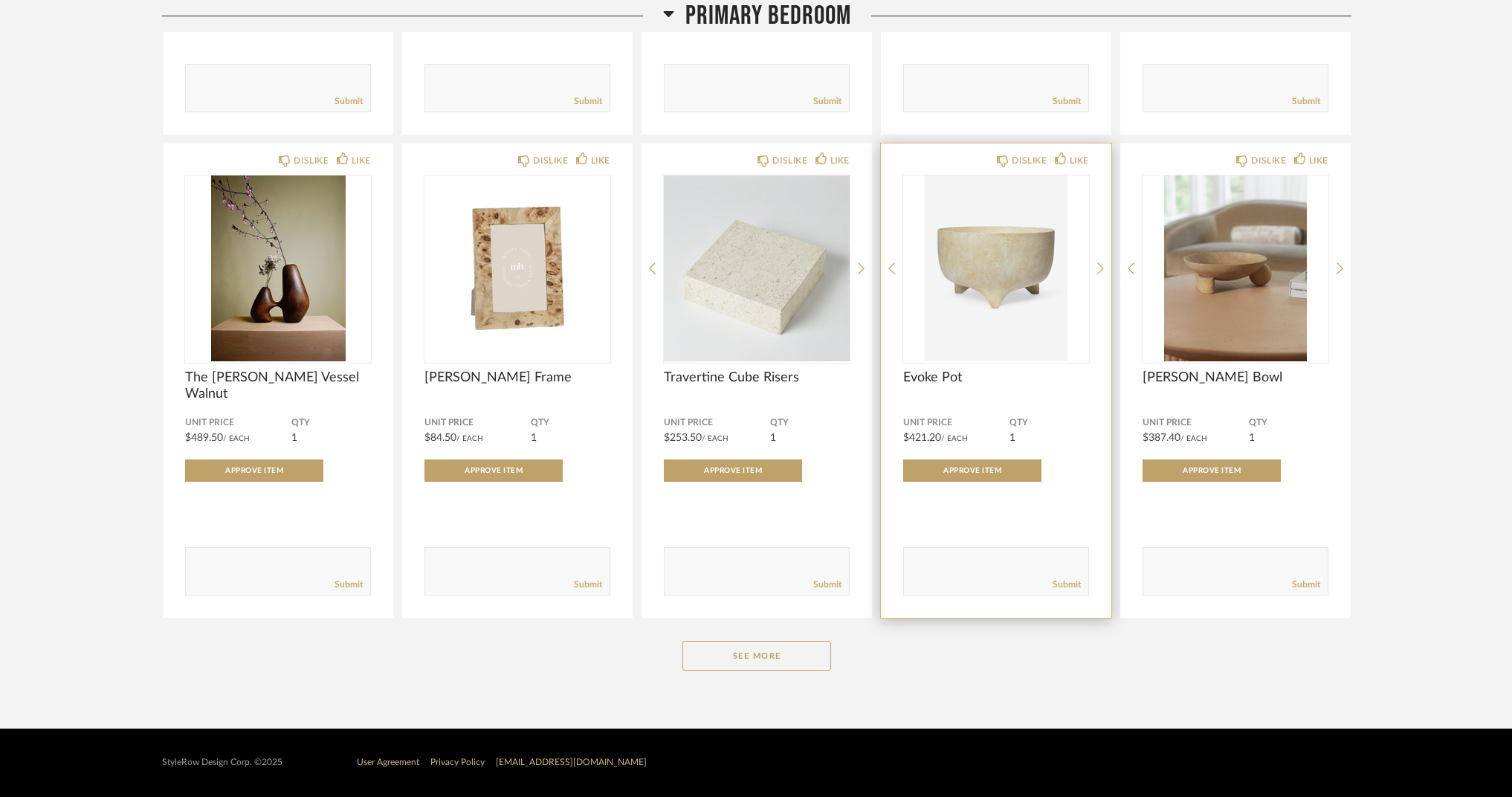
scroll to position [14187, 0]
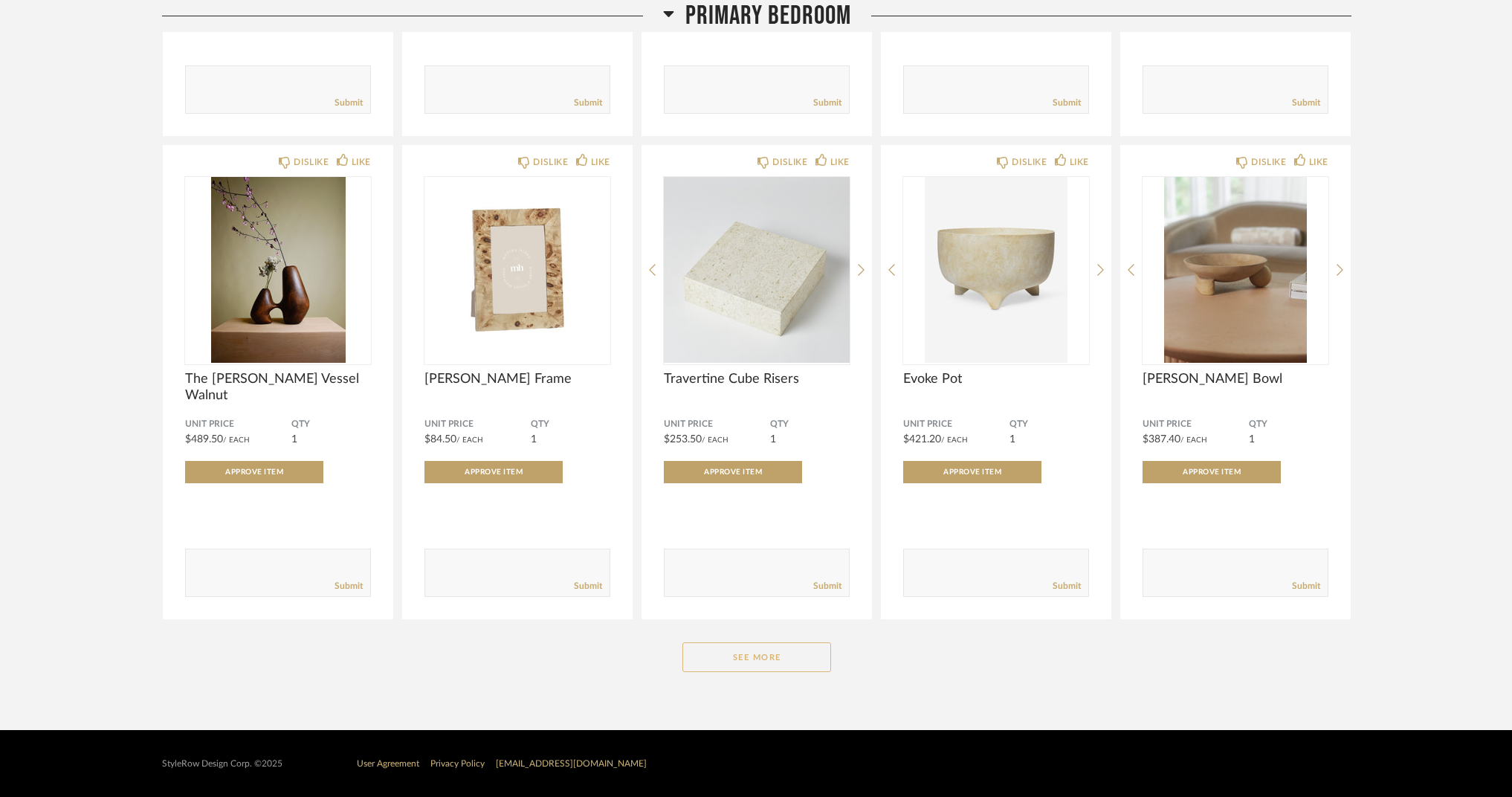
click at [788, 658] on button "See More" at bounding box center [756, 657] width 149 height 30
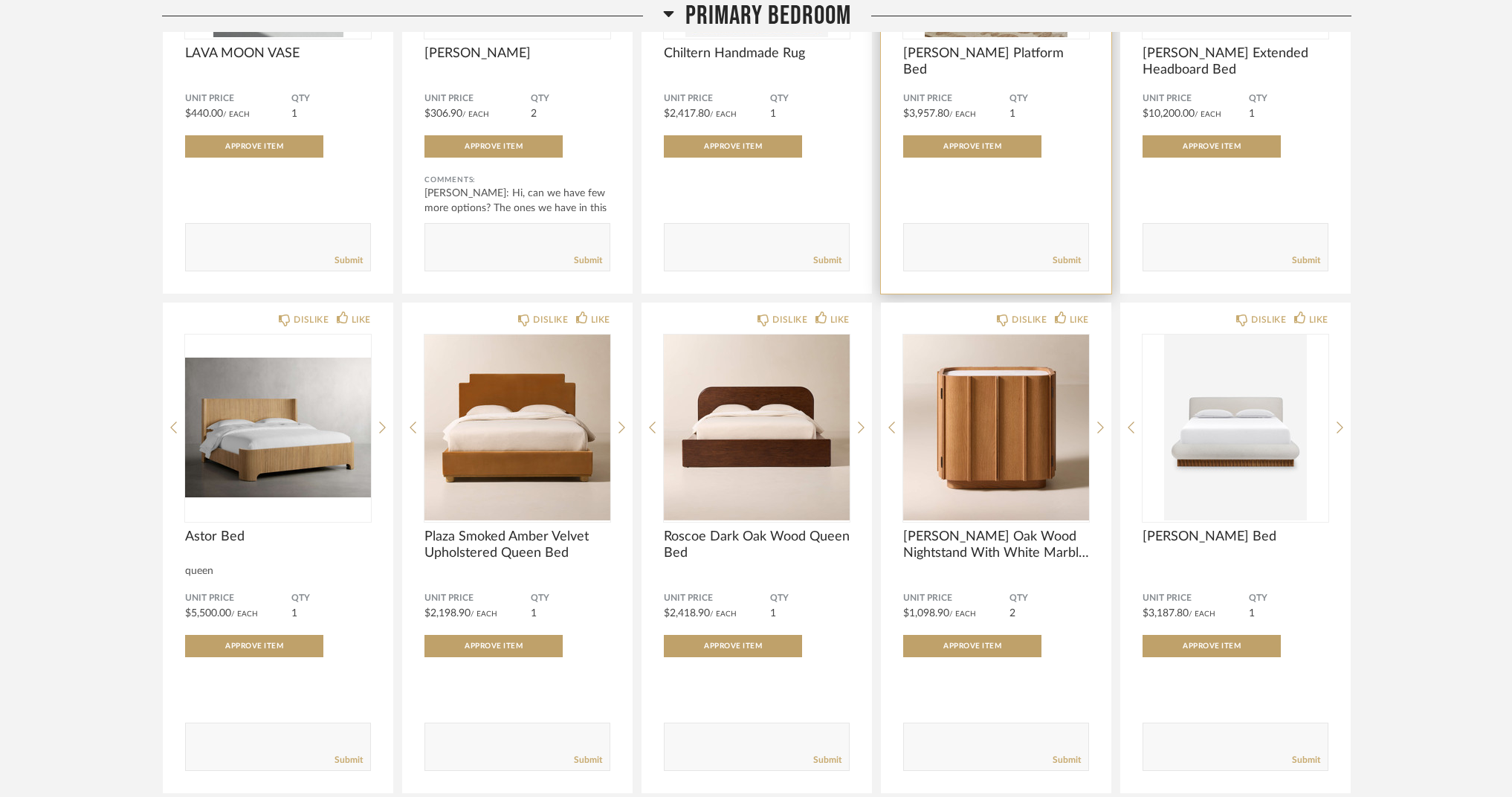
scroll to position [15990, 0]
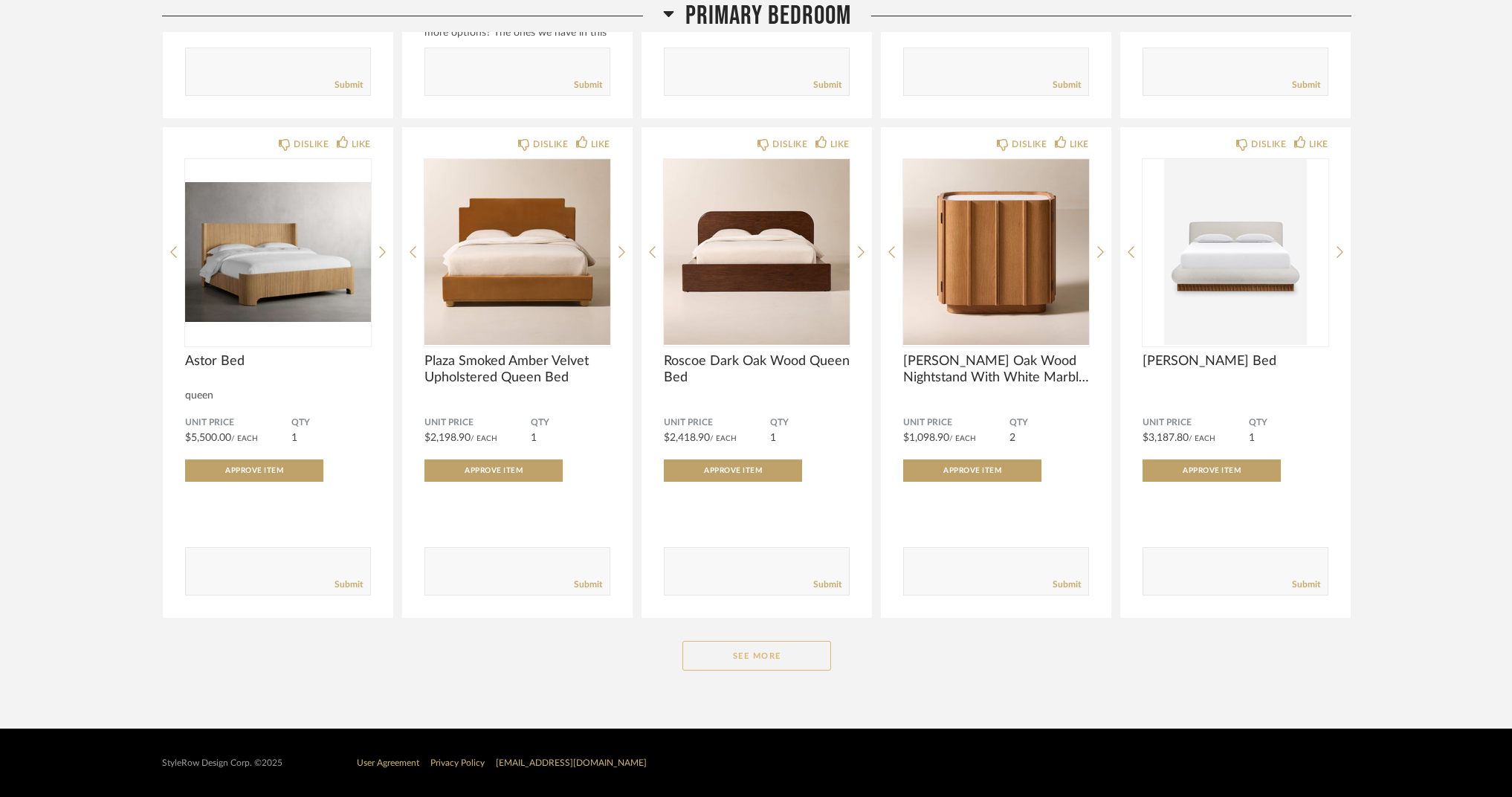
click at [812, 652] on button "See More" at bounding box center [756, 655] width 149 height 30
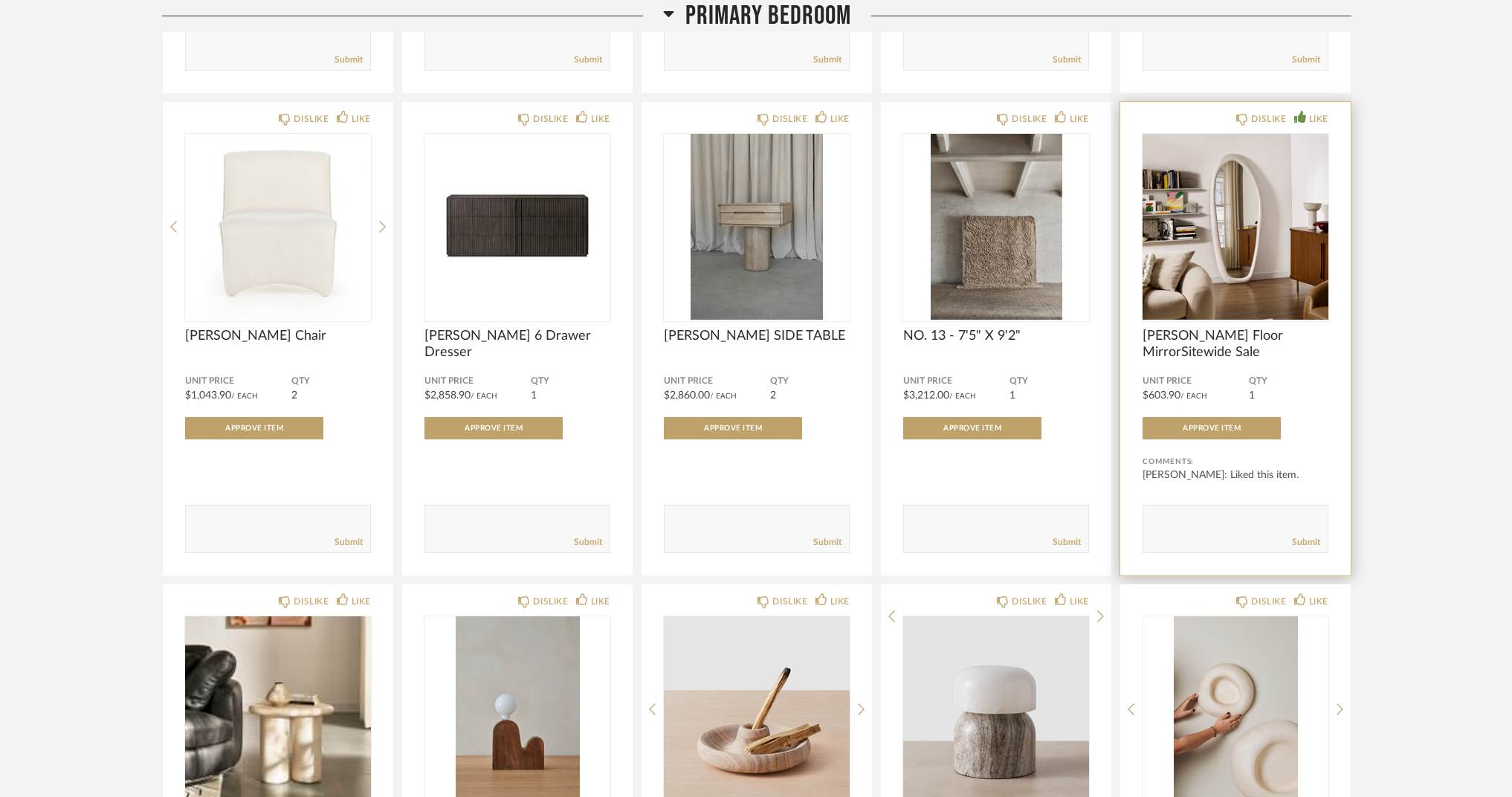
scroll to position [14713, 0]
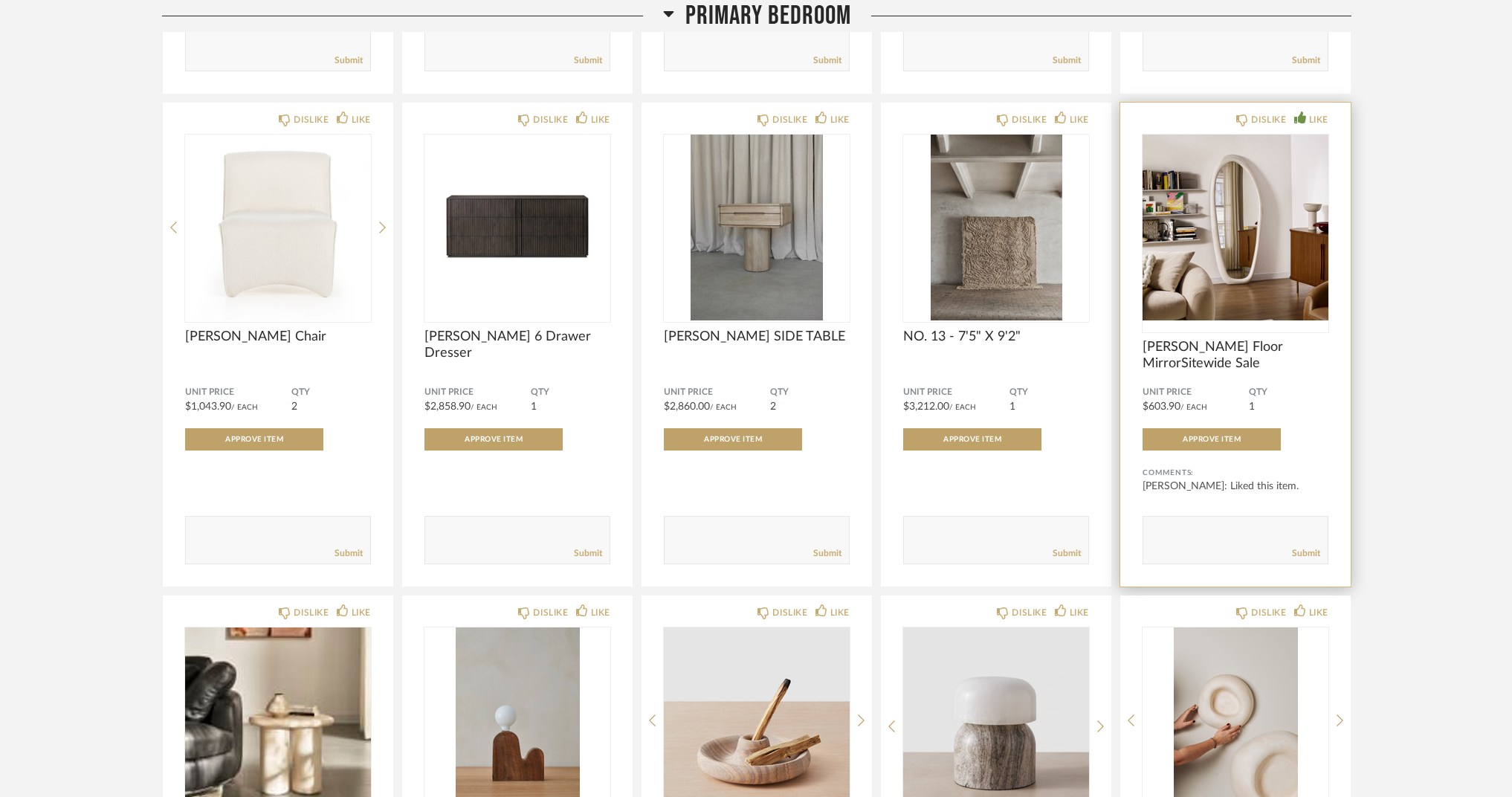
click at [0, 0] on img at bounding box center [0, 0] width 0 height 0
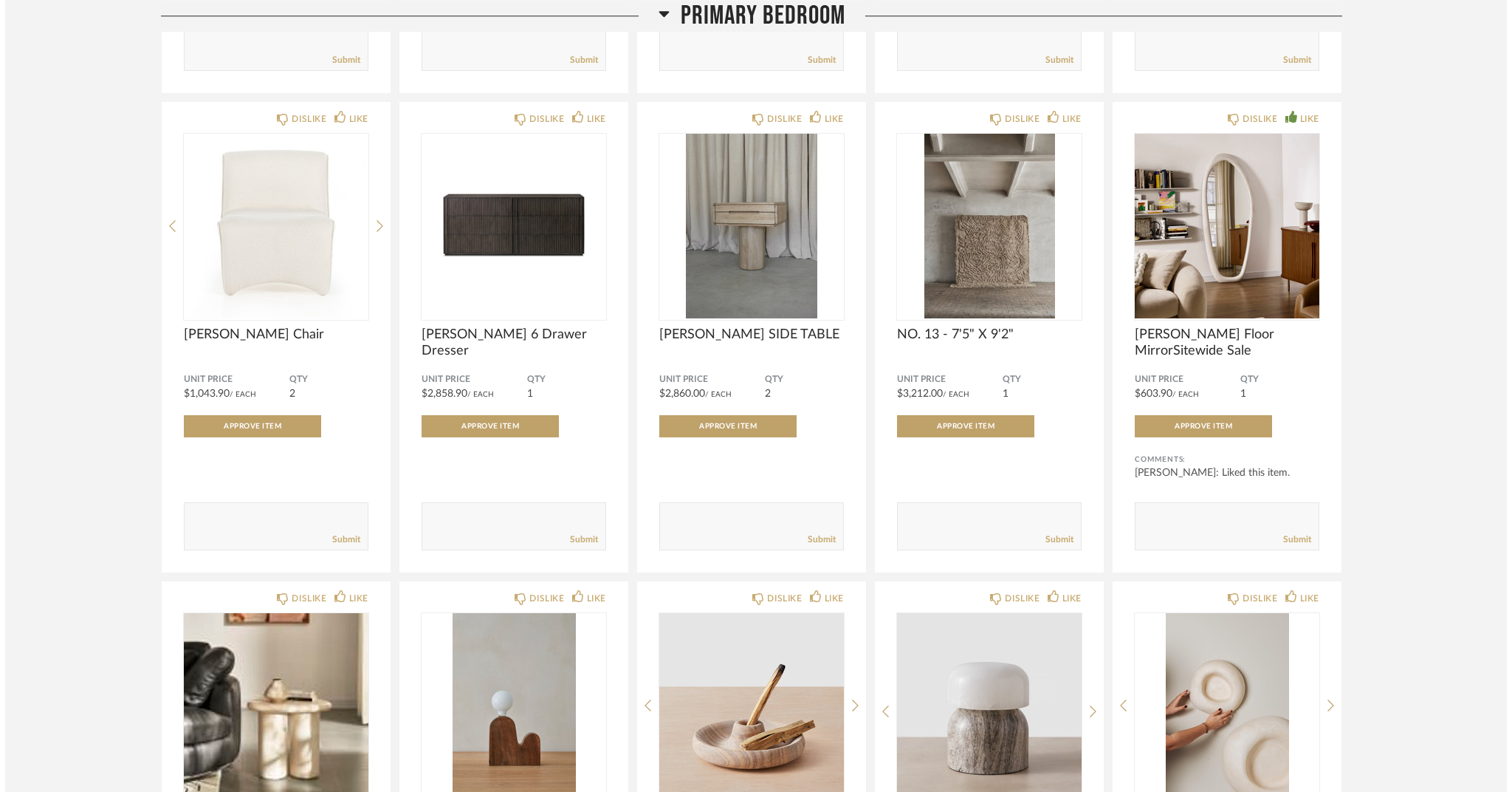
scroll to position [0, 0]
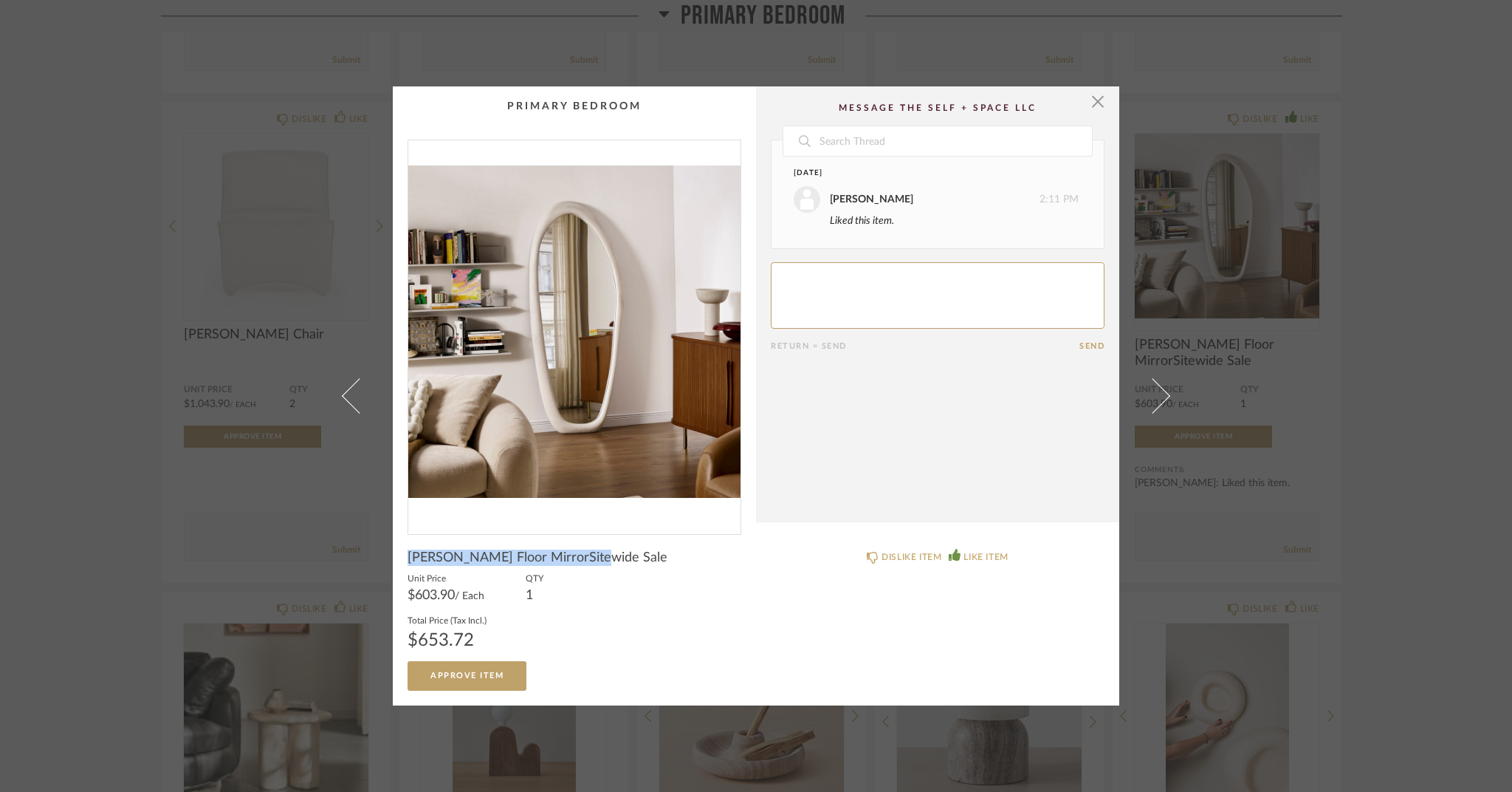
drag, startPoint x: 398, startPoint y: 557, endPoint x: 585, endPoint y: 561, distance: 187.0
click at [585, 561] on cpp-summary-info "[PERSON_NAME] Floor MirrorSitewide Sale Unit Price $603.90 / Each QTY 1 Total P…" at bounding box center [574, 612] width 363 height 155
click at [1095, 109] on span "button" at bounding box center [1097, 101] width 30 height 30
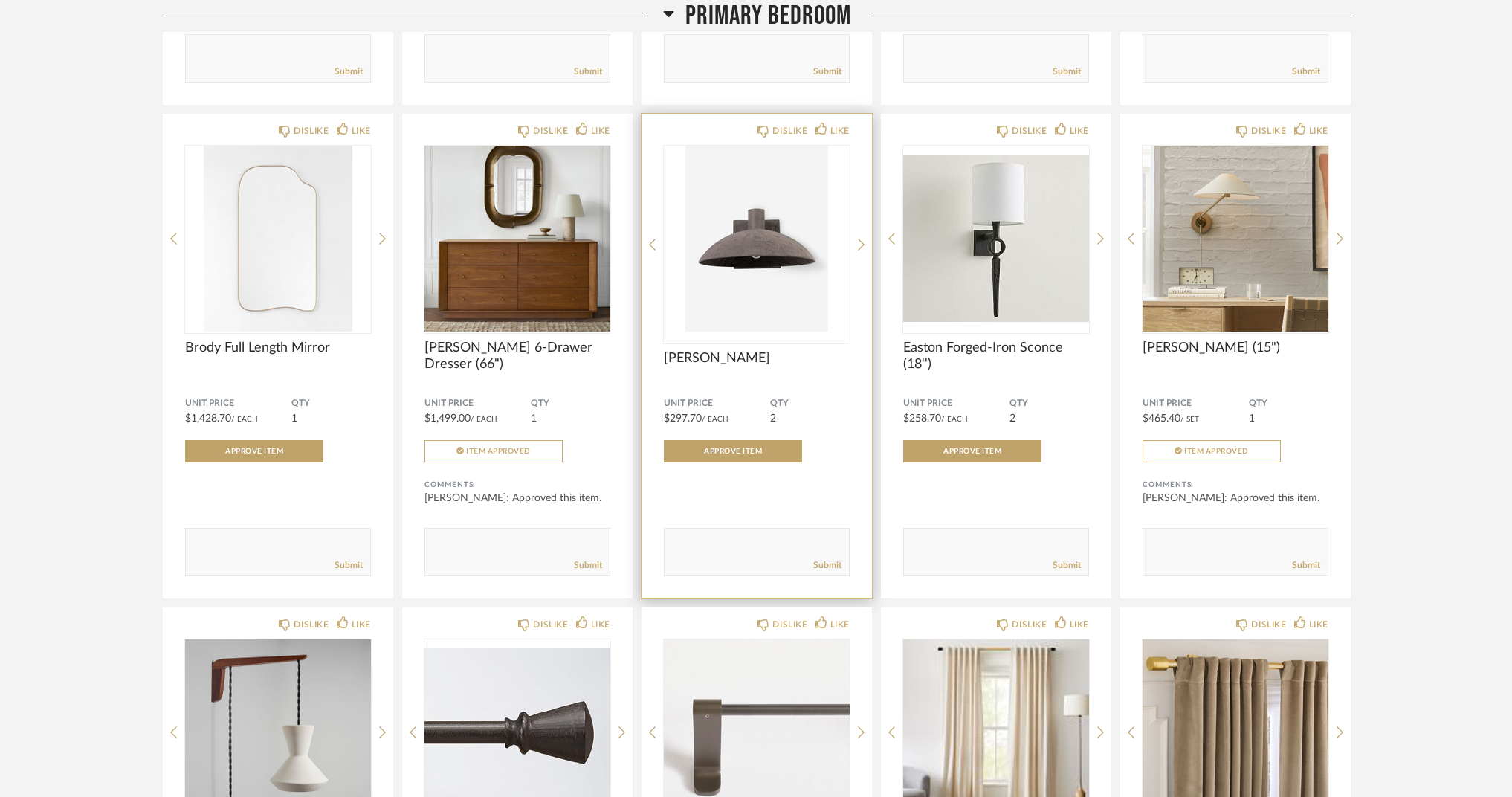
scroll to position [10083, 0]
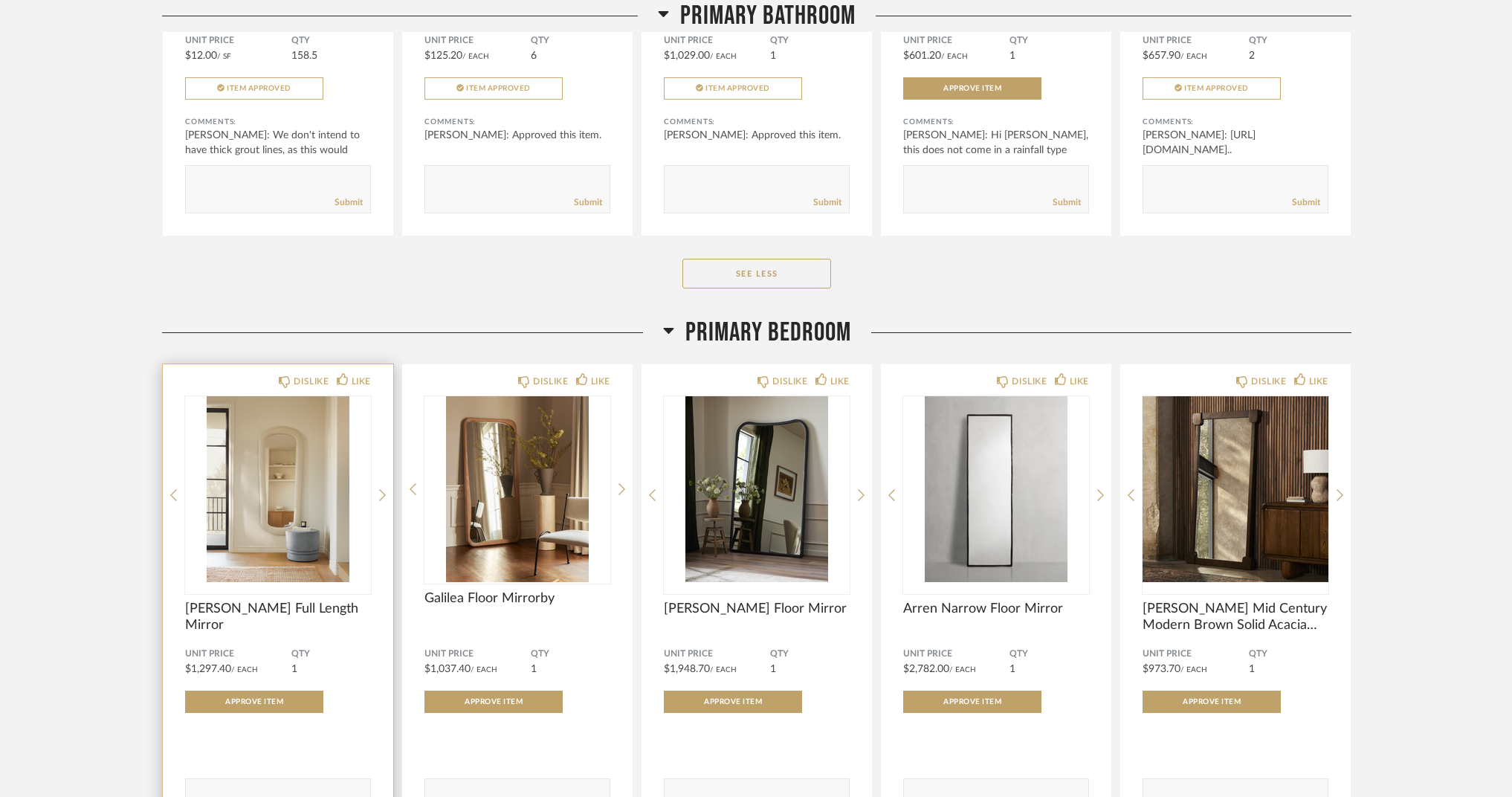
click at [0, 0] on img at bounding box center [0, 0] width 0 height 0
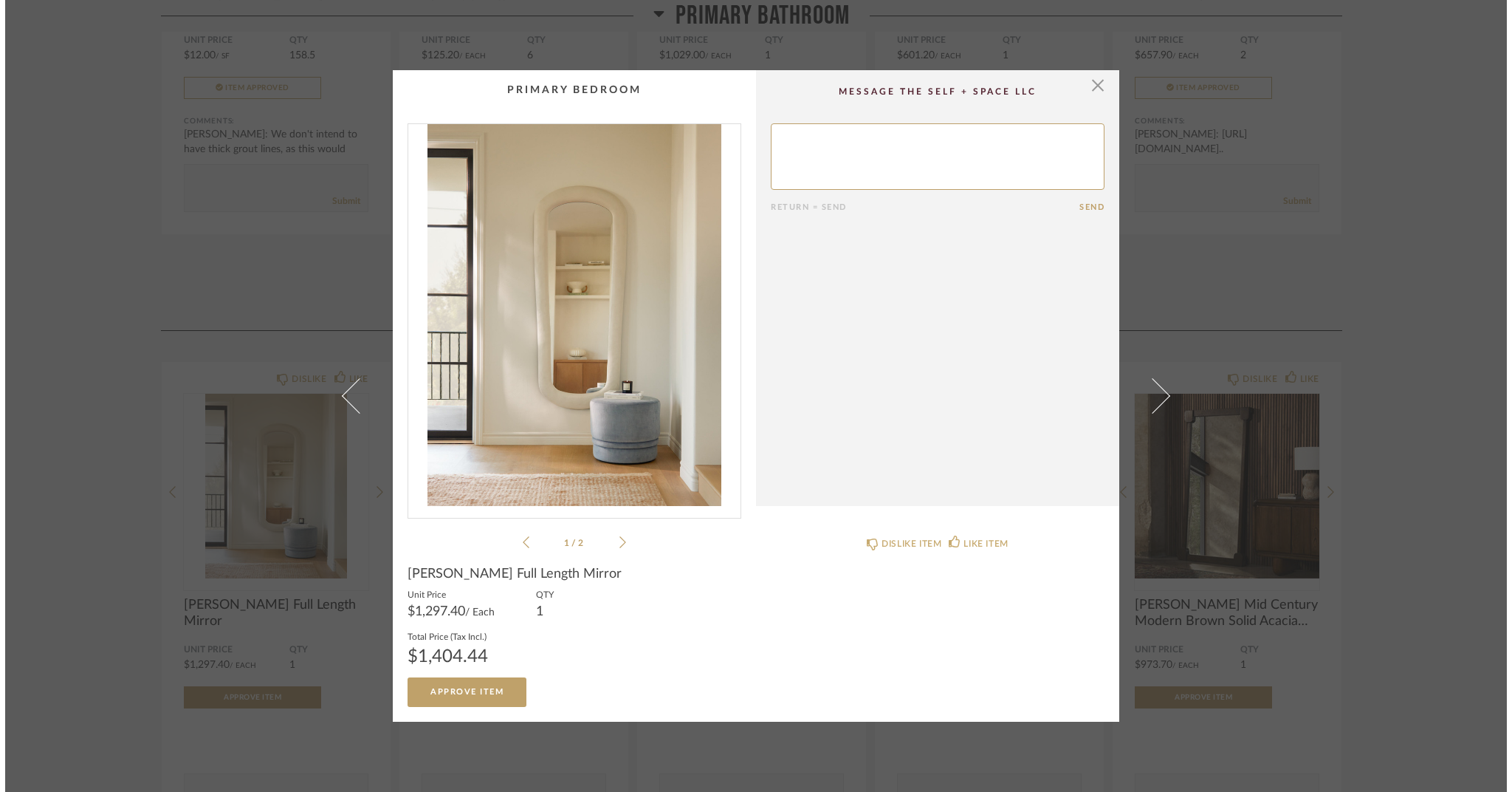
scroll to position [0, 0]
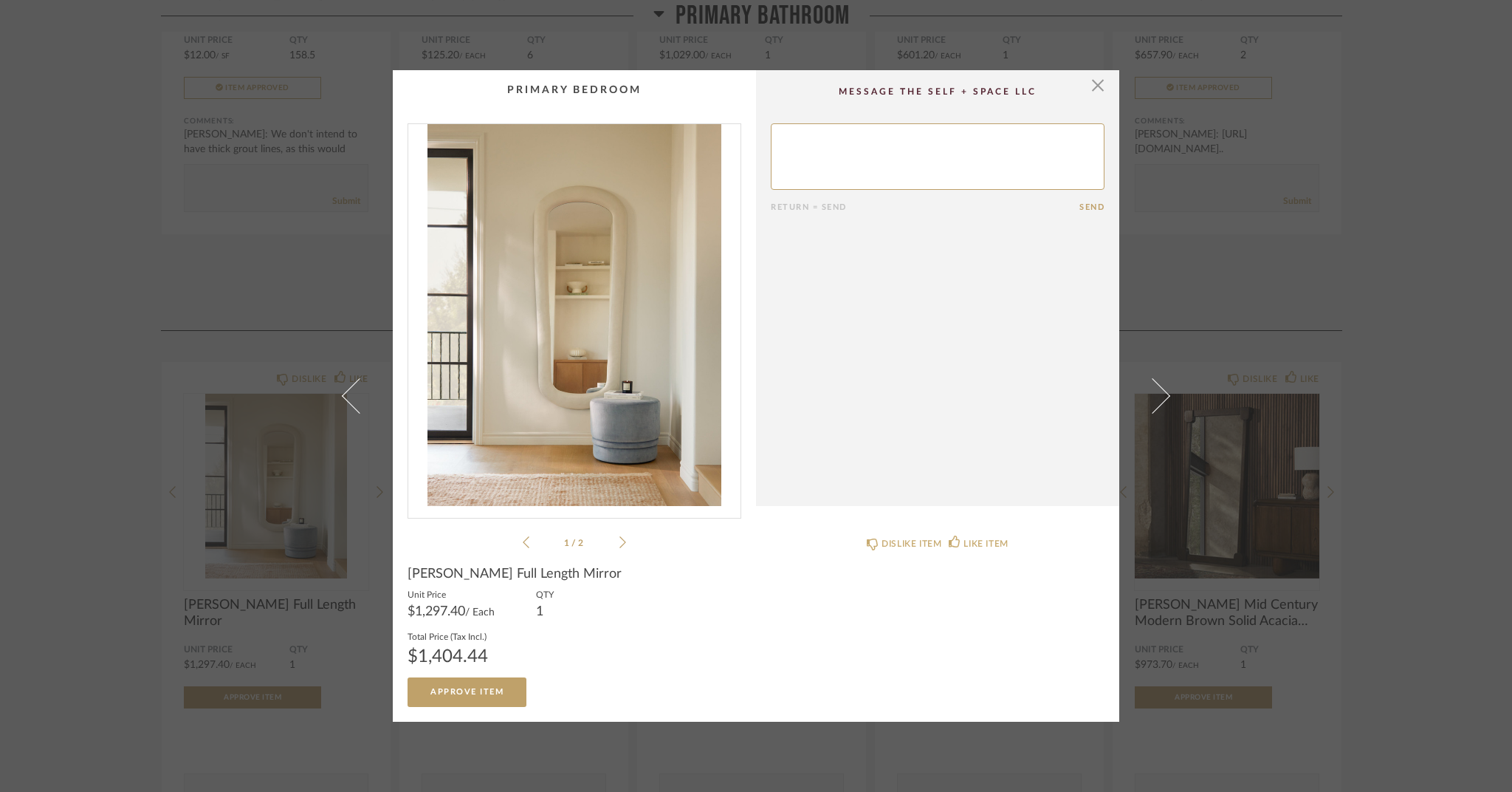
click at [621, 549] on div "1 / 2" at bounding box center [574, 336] width 333 height 428
click at [609, 541] on li "1 / 2" at bounding box center [573, 542] width 90 height 18
click at [619, 541] on icon at bounding box center [622, 541] width 7 height 13
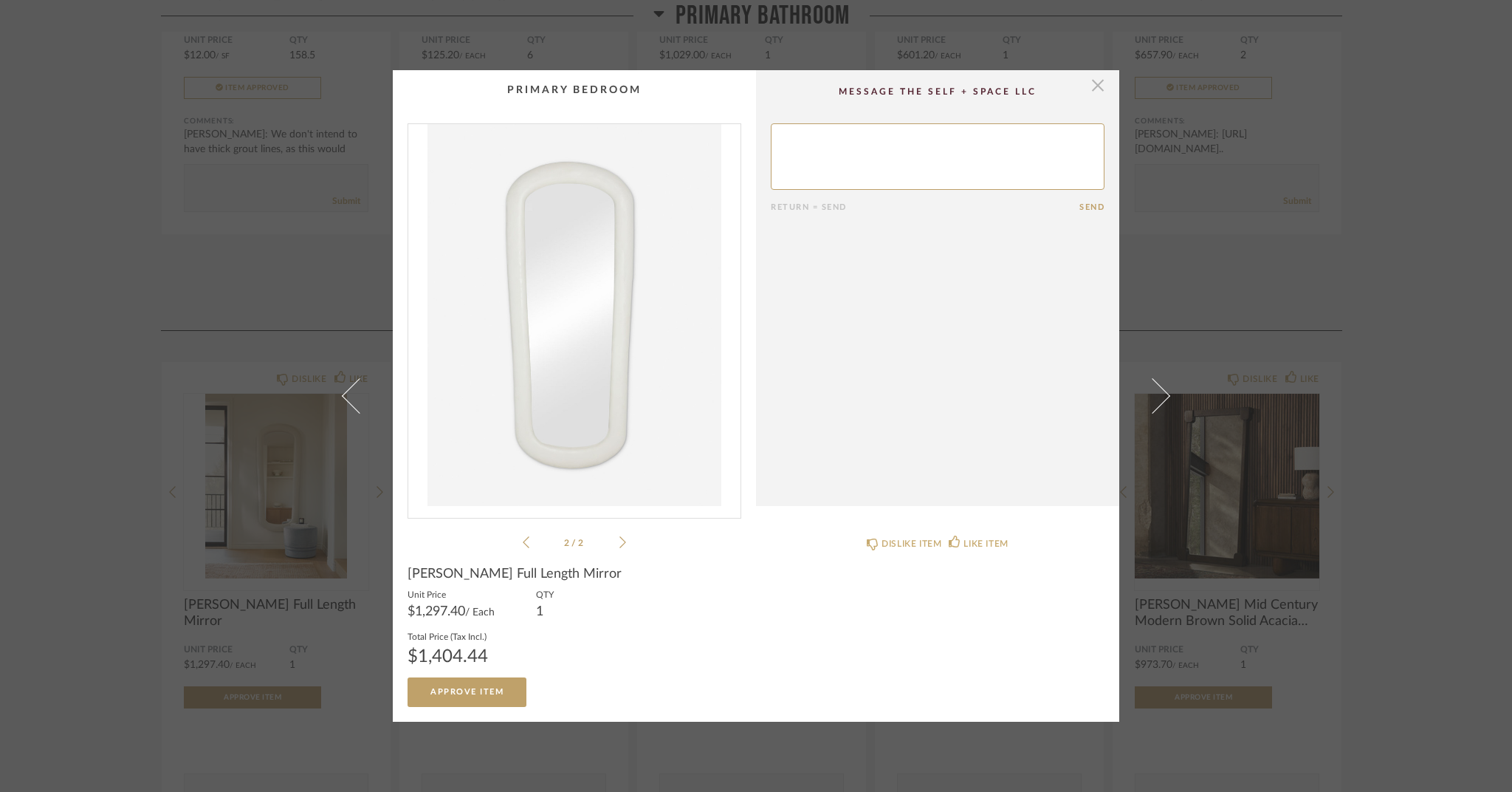
click at [1096, 87] on span "button" at bounding box center [1097, 85] width 30 height 30
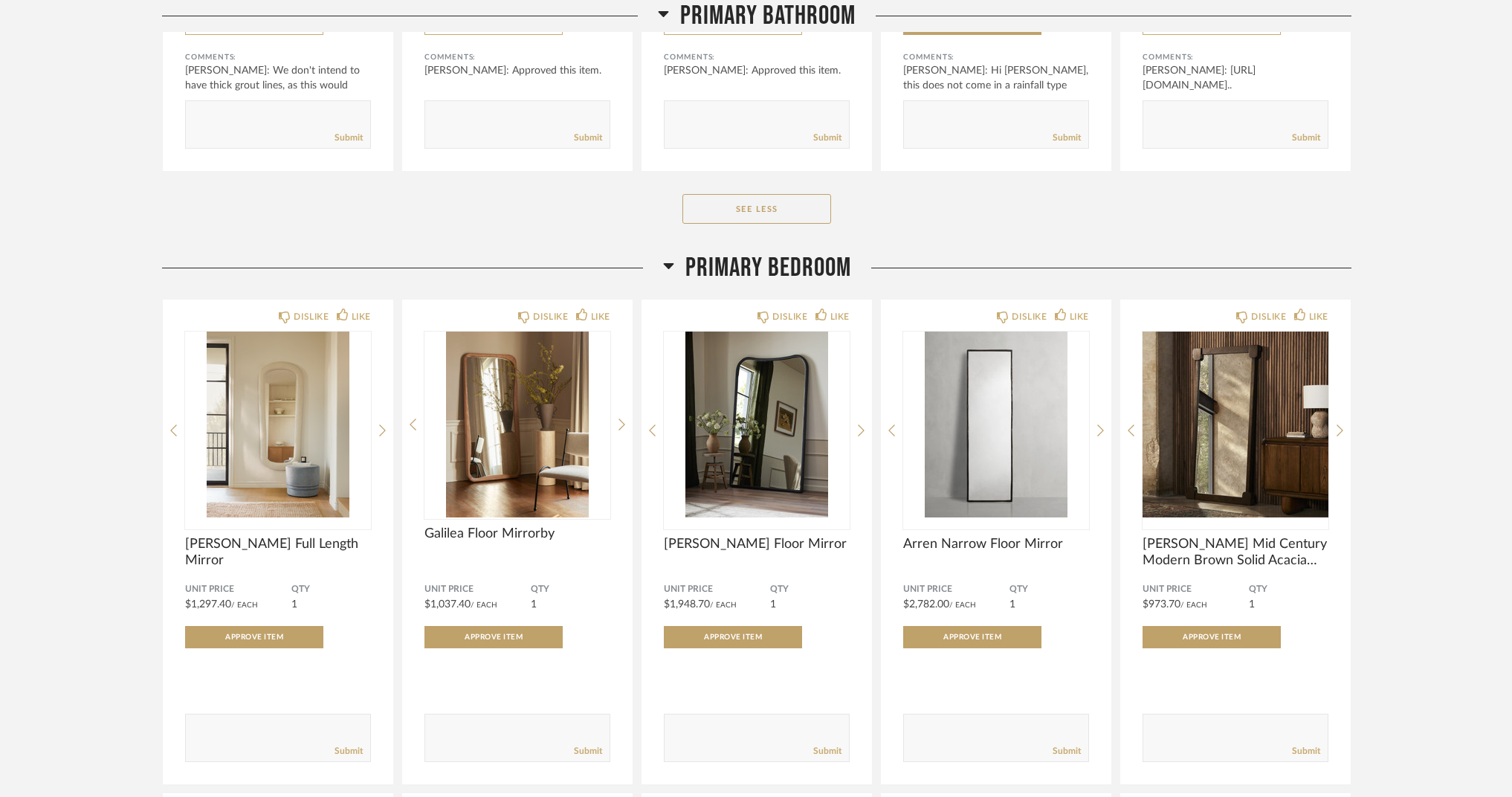
scroll to position [10165, 0]
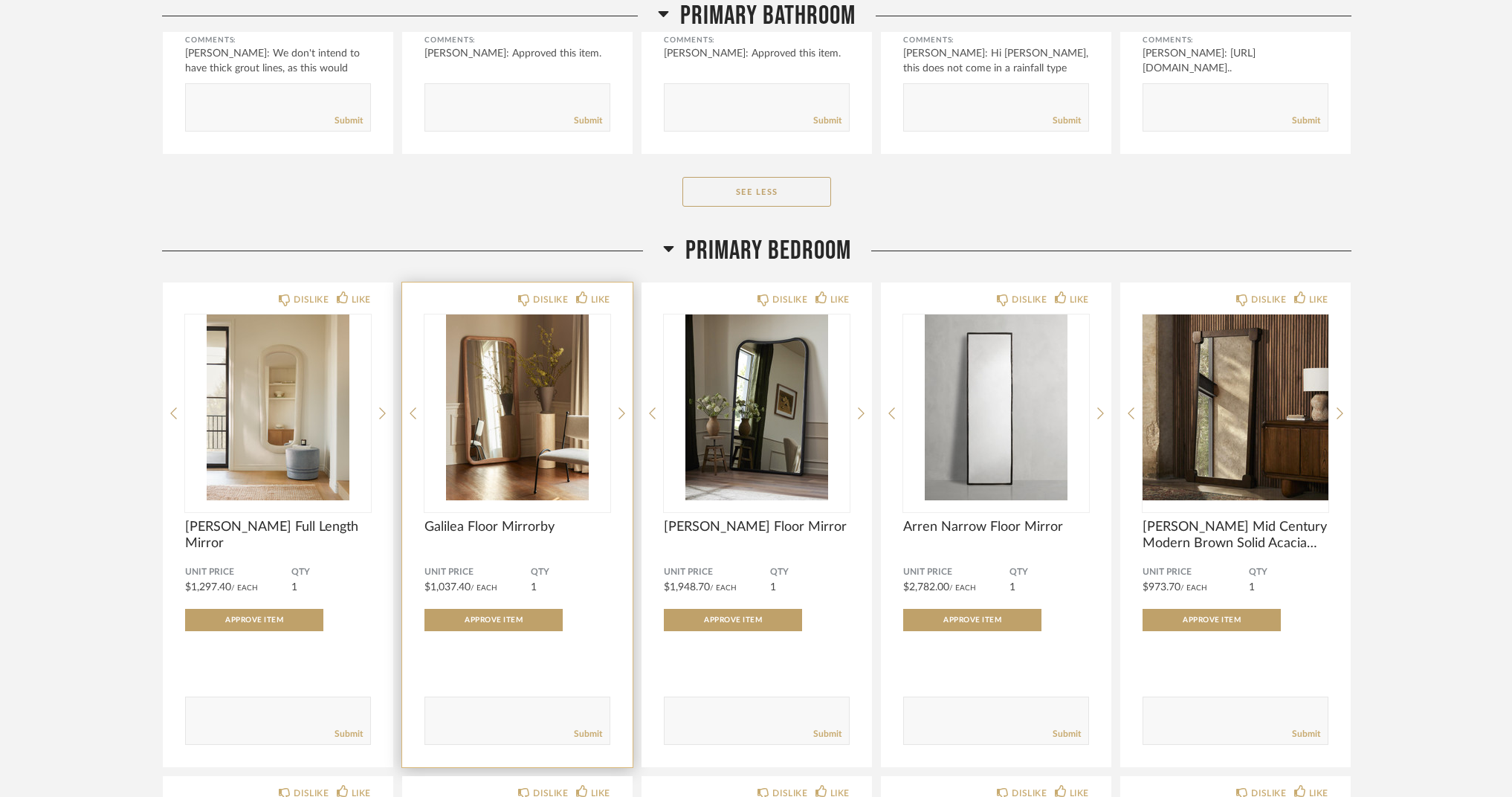
click at [0, 0] on img at bounding box center [0, 0] width 0 height 0
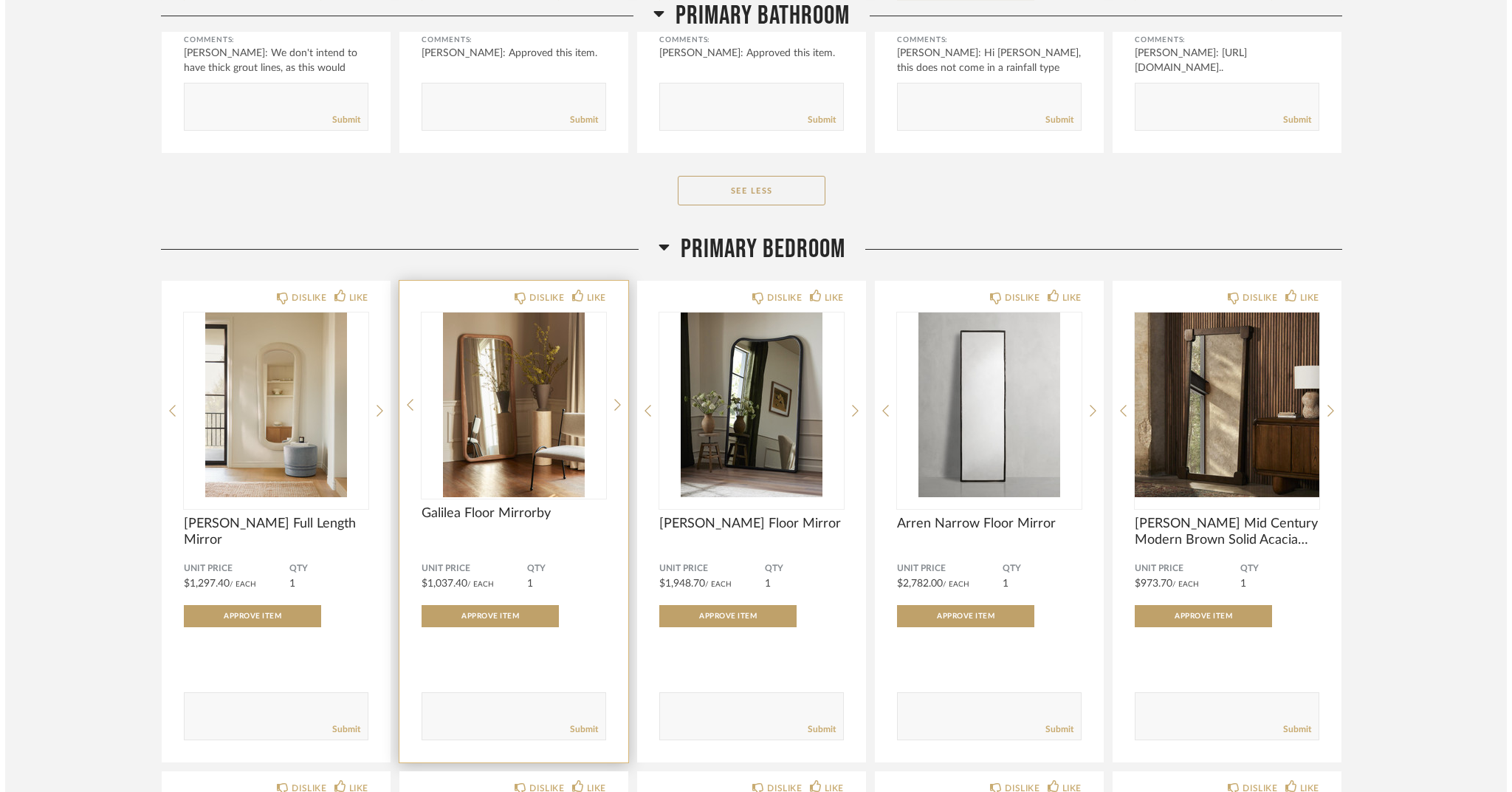
scroll to position [0, 0]
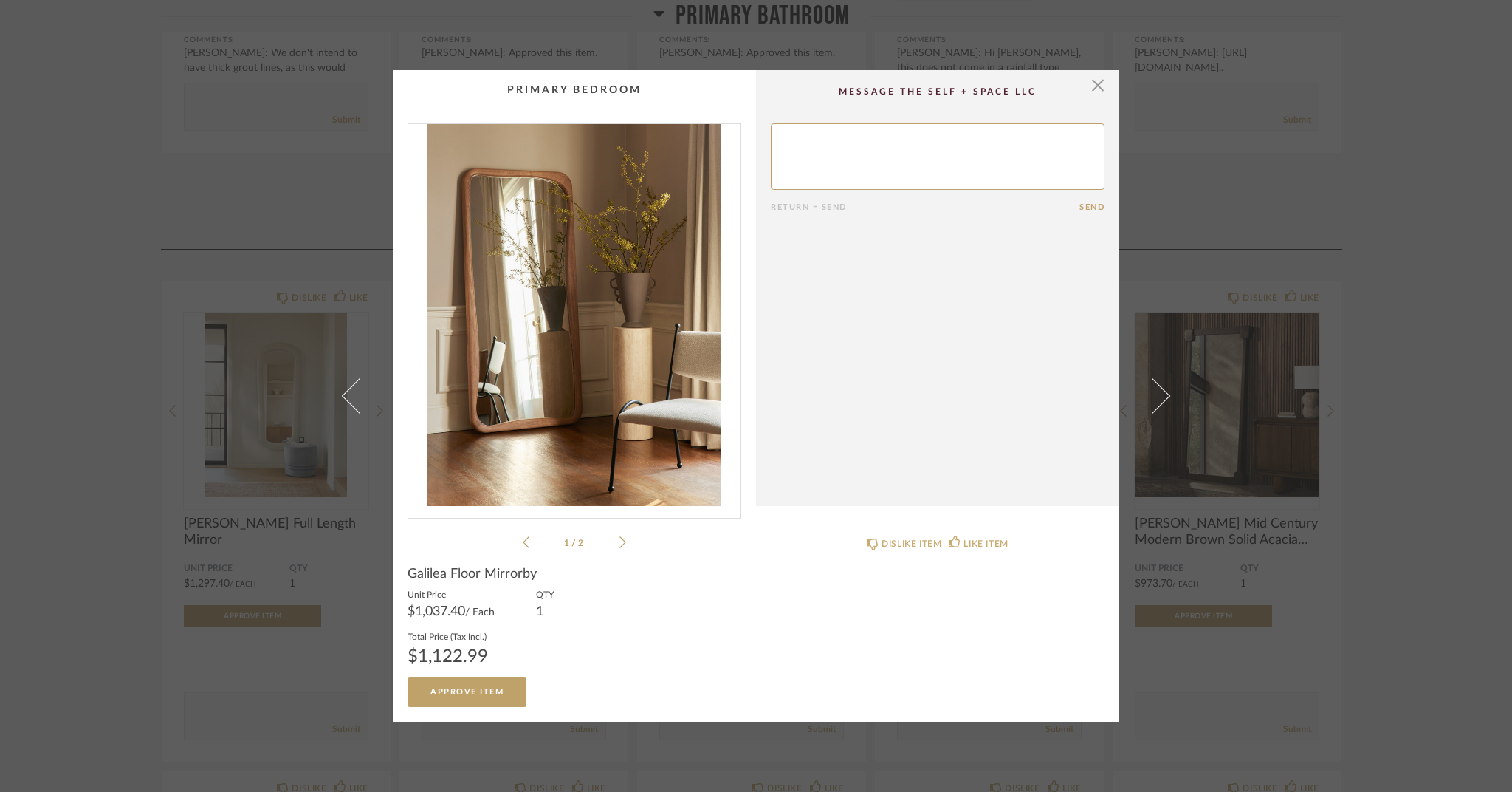
click at [622, 544] on div "1 / 2" at bounding box center [574, 336] width 333 height 428
click at [619, 544] on icon at bounding box center [622, 541] width 7 height 13
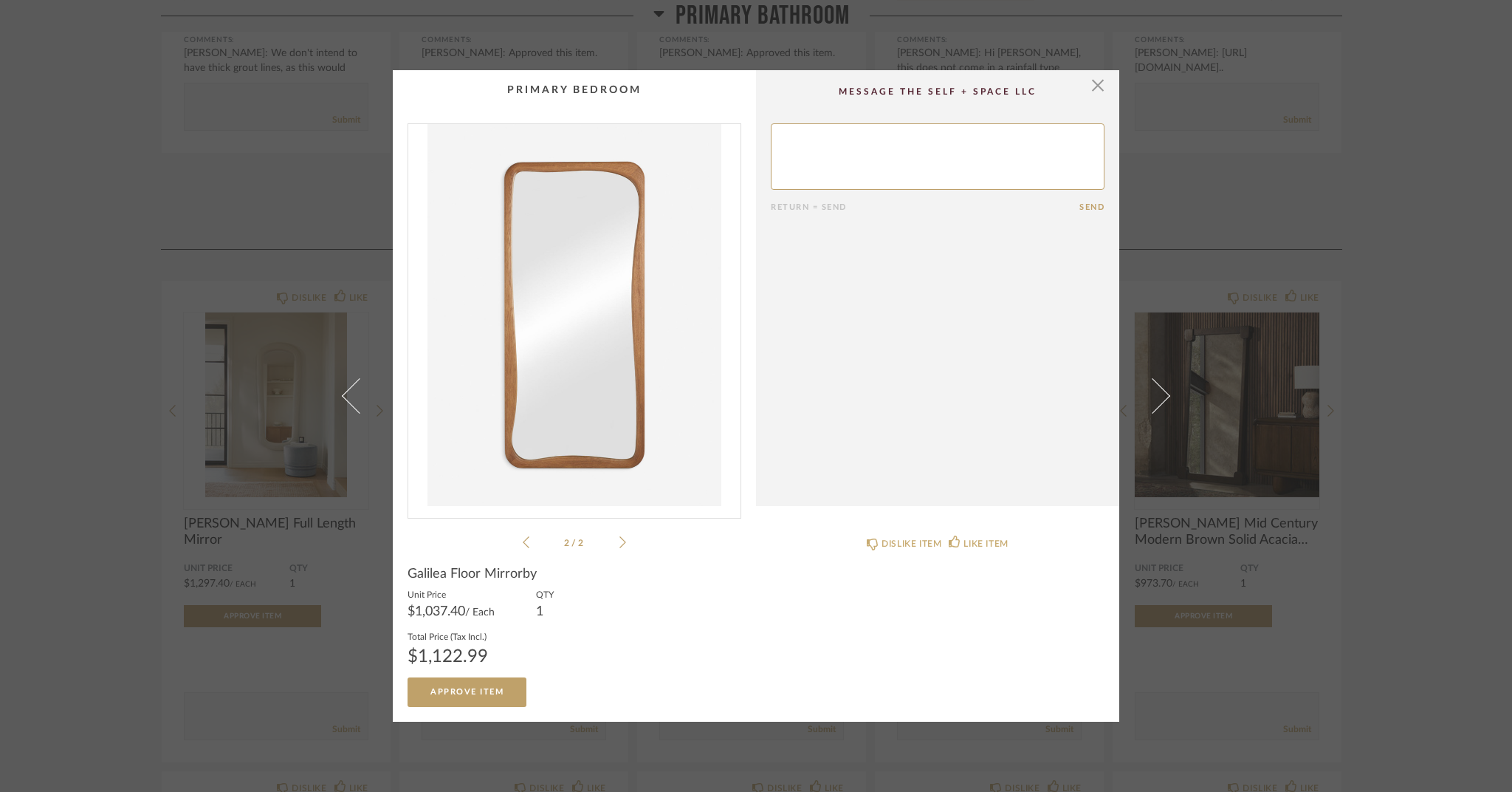
click at [512, 544] on div "2 / 2" at bounding box center [574, 336] width 333 height 428
drag, startPoint x: 401, startPoint y: 576, endPoint x: 535, endPoint y: 575, distance: 134.0
click at [535, 575] on cpp-summary-info "Galilea Floor Mirrorby Unit Price $1,037.40 / Each QTY 1 Total Price (Tax Incl.…" at bounding box center [574, 628] width 363 height 155
click at [114, 205] on div "× 2 / 2 Return = Send Send Galilea Floor Mirrorby Unit Price $1,037.40 / Each Q…" at bounding box center [756, 396] width 1512 height 792
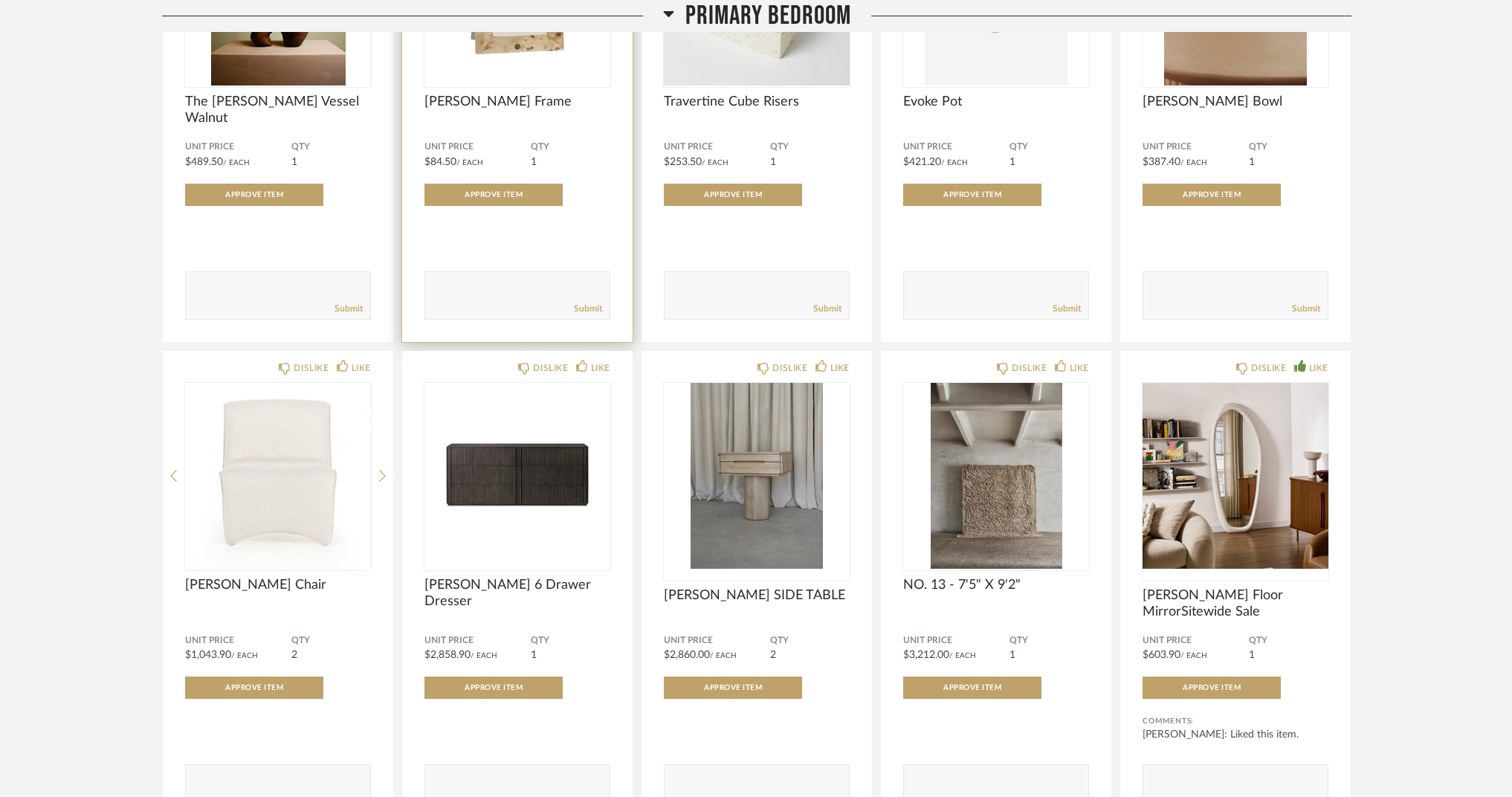
scroll to position [14729, 0]
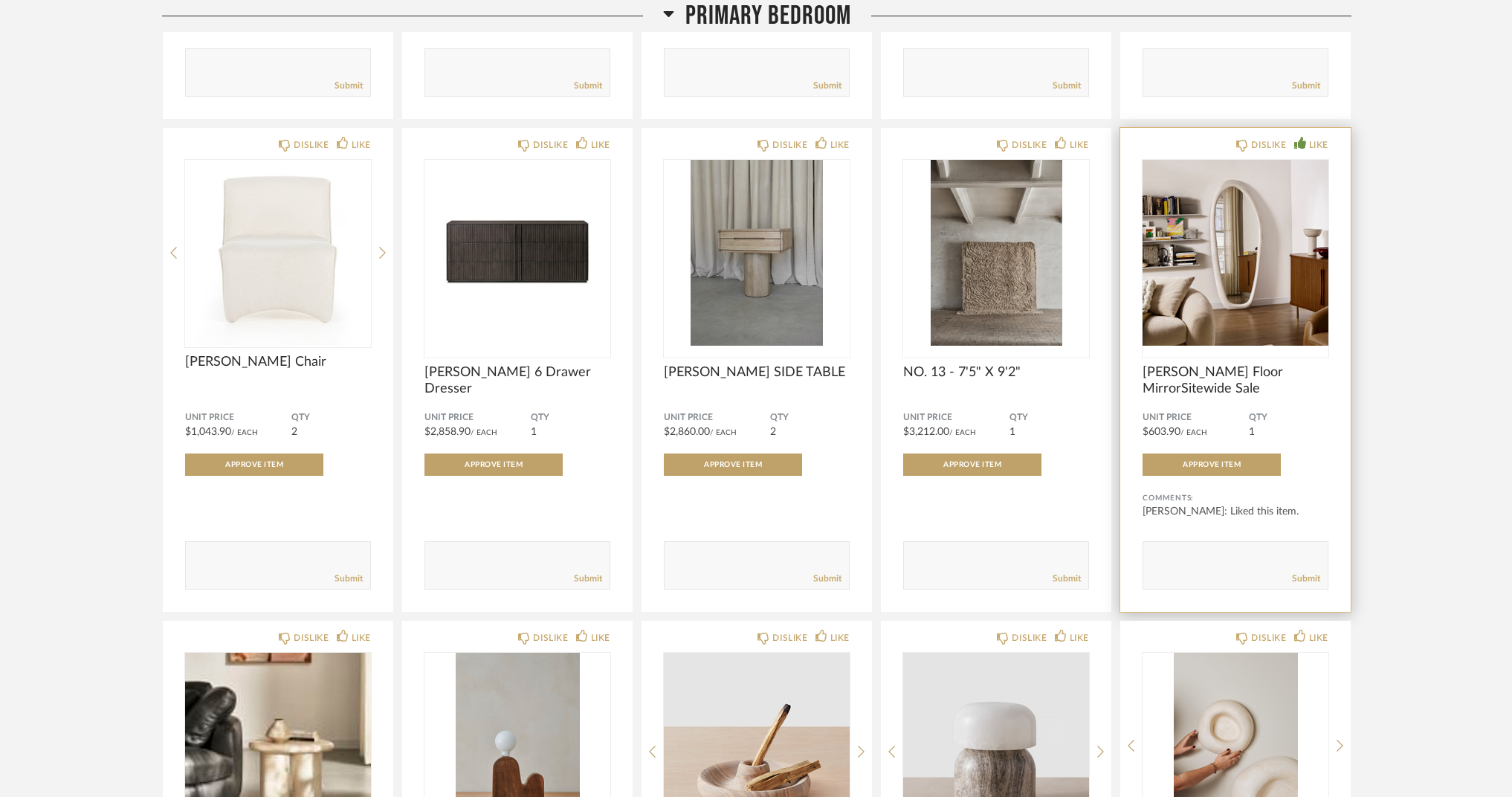
click at [1281, 277] on img "0" at bounding box center [1235, 253] width 186 height 186
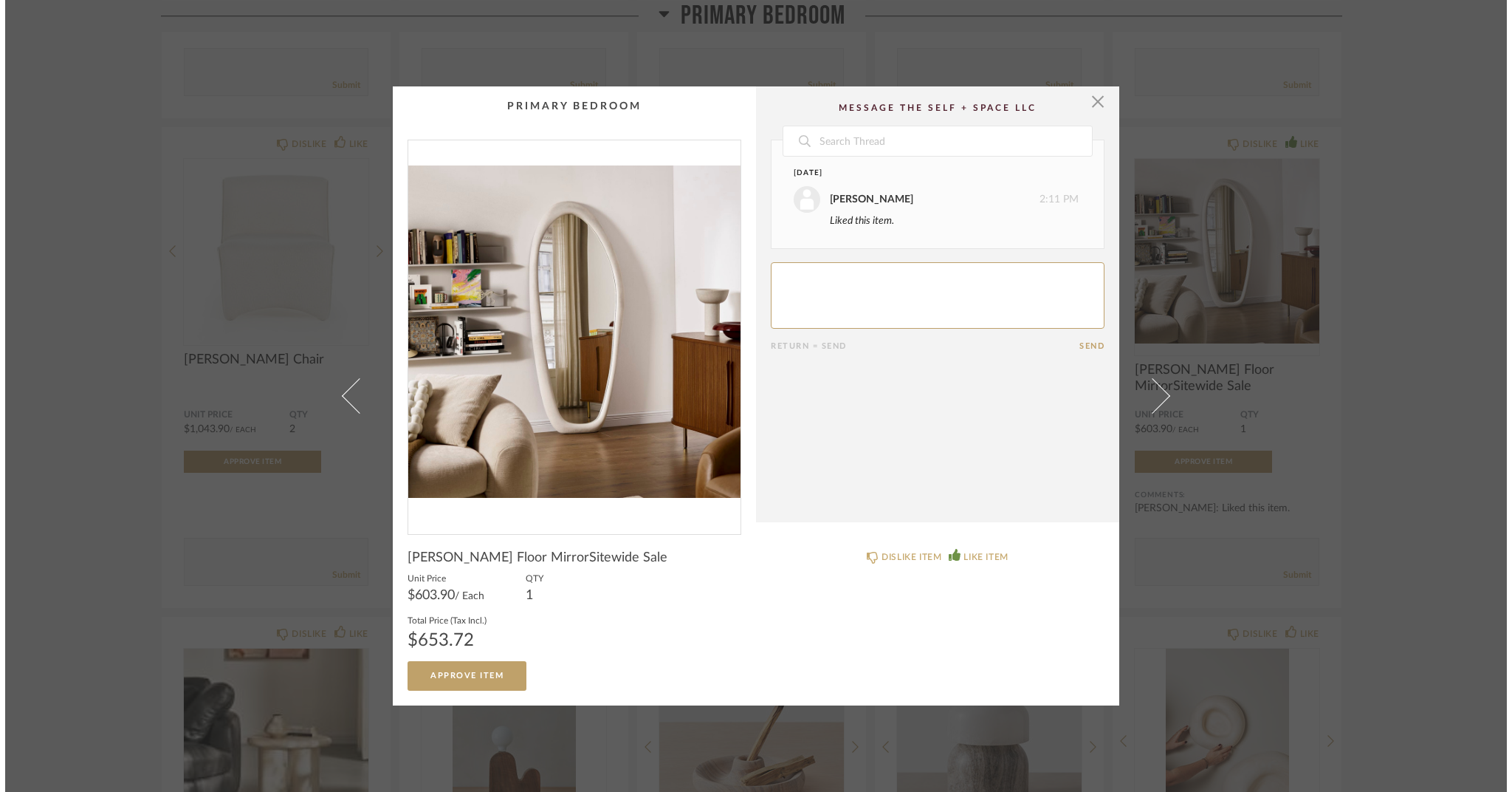
scroll to position [0, 0]
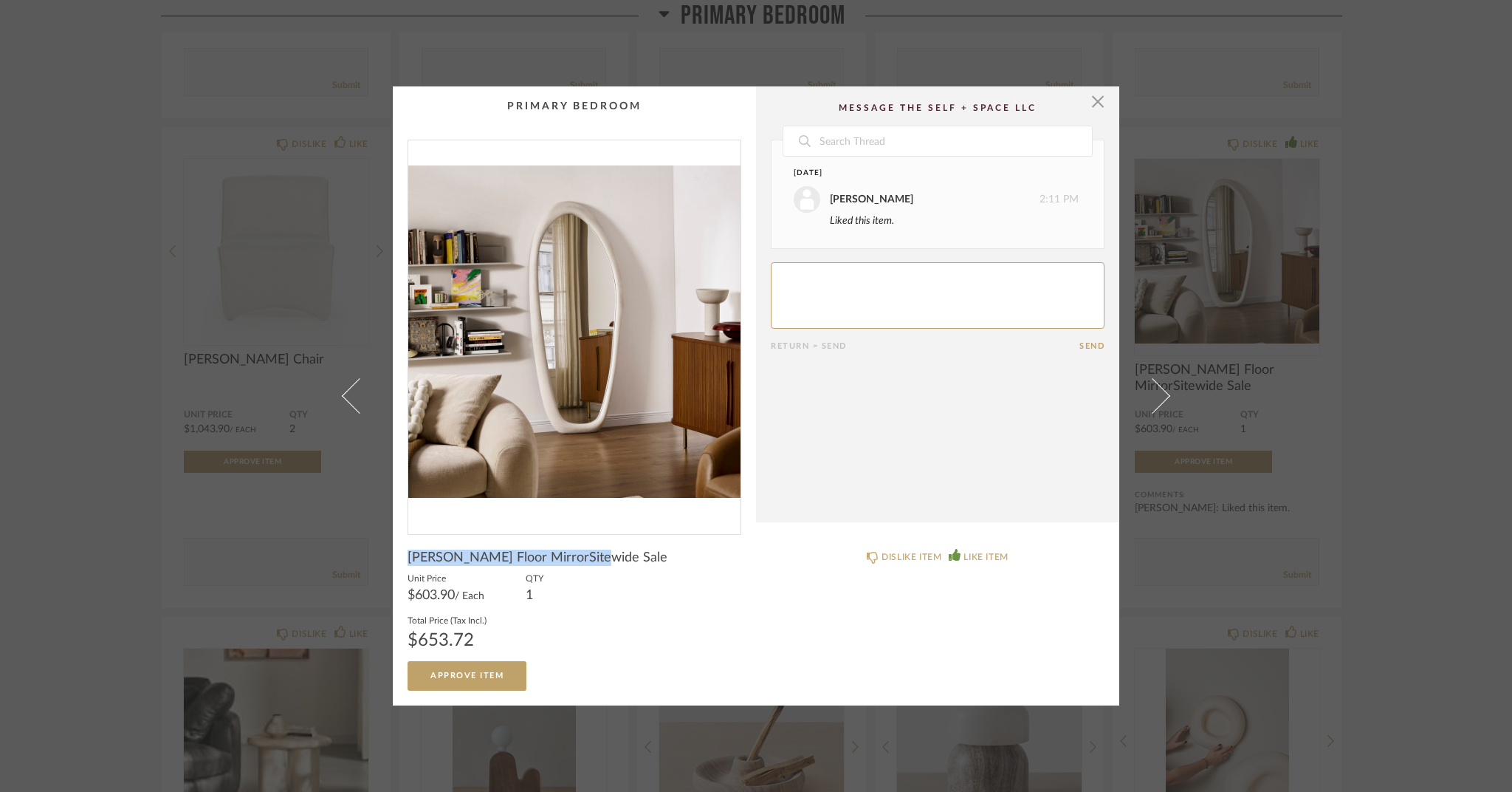
drag, startPoint x: 405, startPoint y: 558, endPoint x: 589, endPoint y: 561, distance: 184.0
click at [589, 561] on div "[PERSON_NAME] Floor MirrorSitewide Sale" at bounding box center [574, 557] width 333 height 16
